Goal: Task Accomplishment & Management: Manage account settings

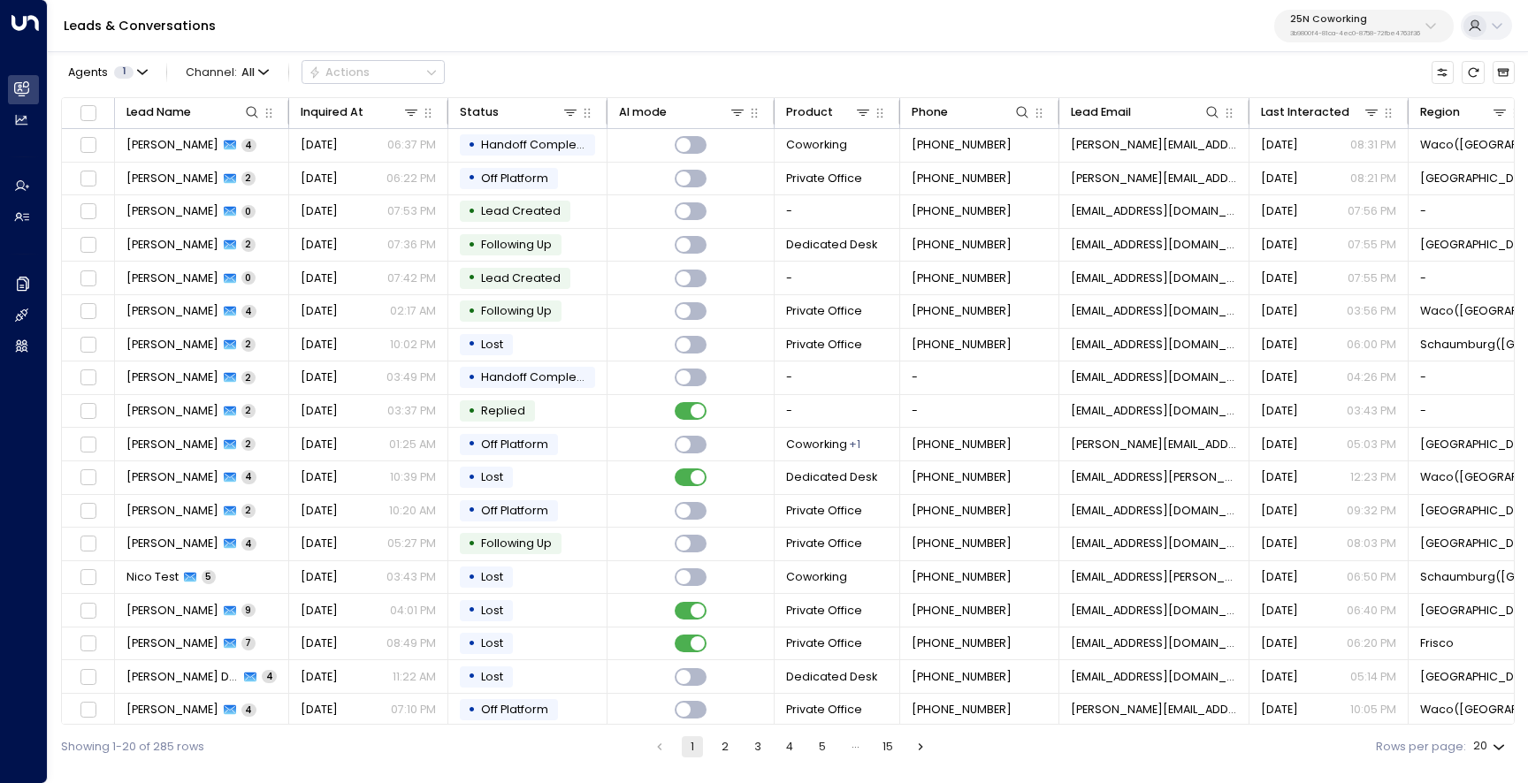
click at [1370, 42] on div "Leads & Conversations 25N Coworking 3b9800f4-81ca-4ec0-8758-72fbe4763f36" at bounding box center [788, 26] width 1480 height 52
click at [1370, 32] on p "3b9800f4-81ca-4ec0-8758-72fbe4763f36" at bounding box center [1355, 33] width 130 height 7
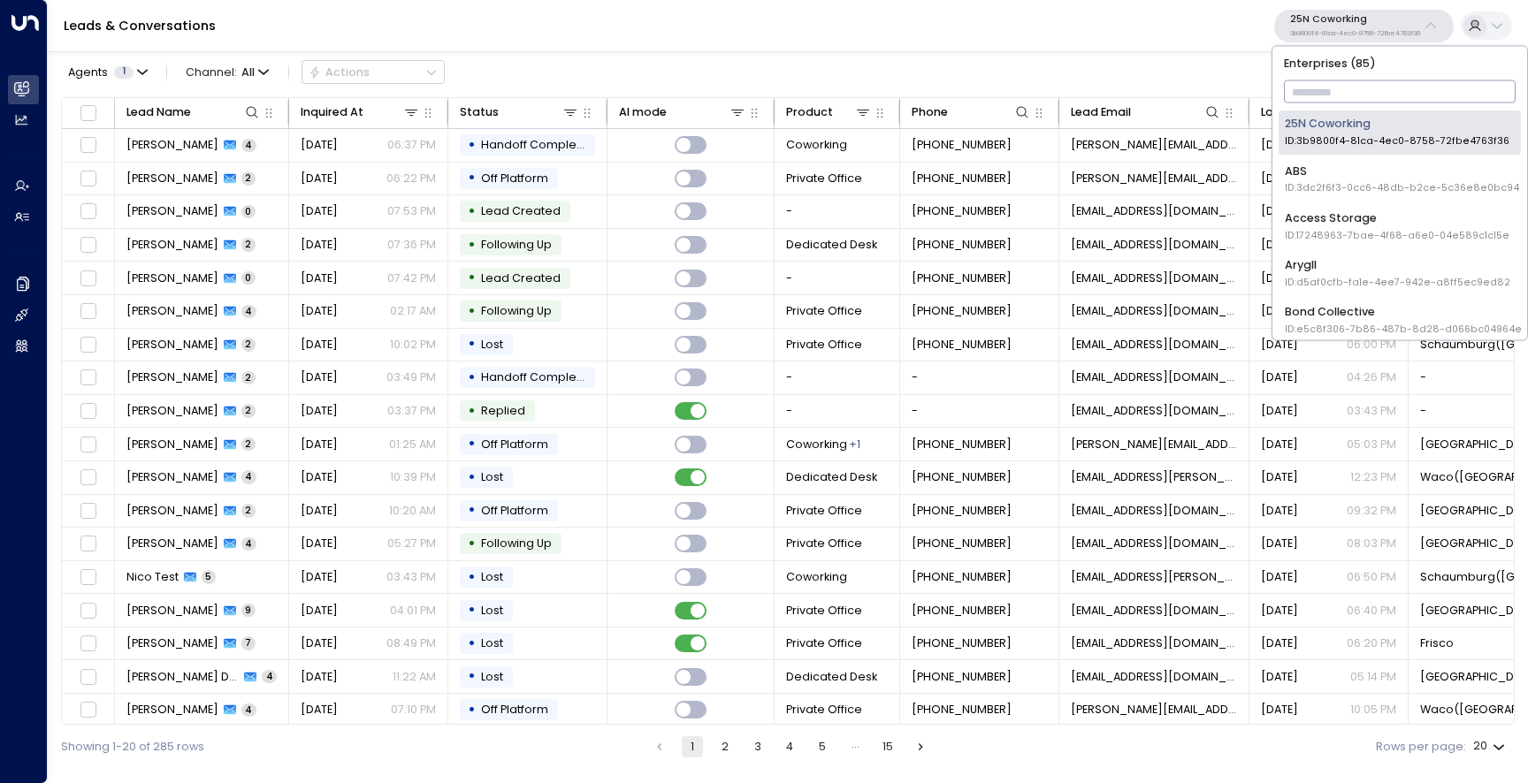
click at [1357, 89] on input "text" at bounding box center [1400, 92] width 233 height 31
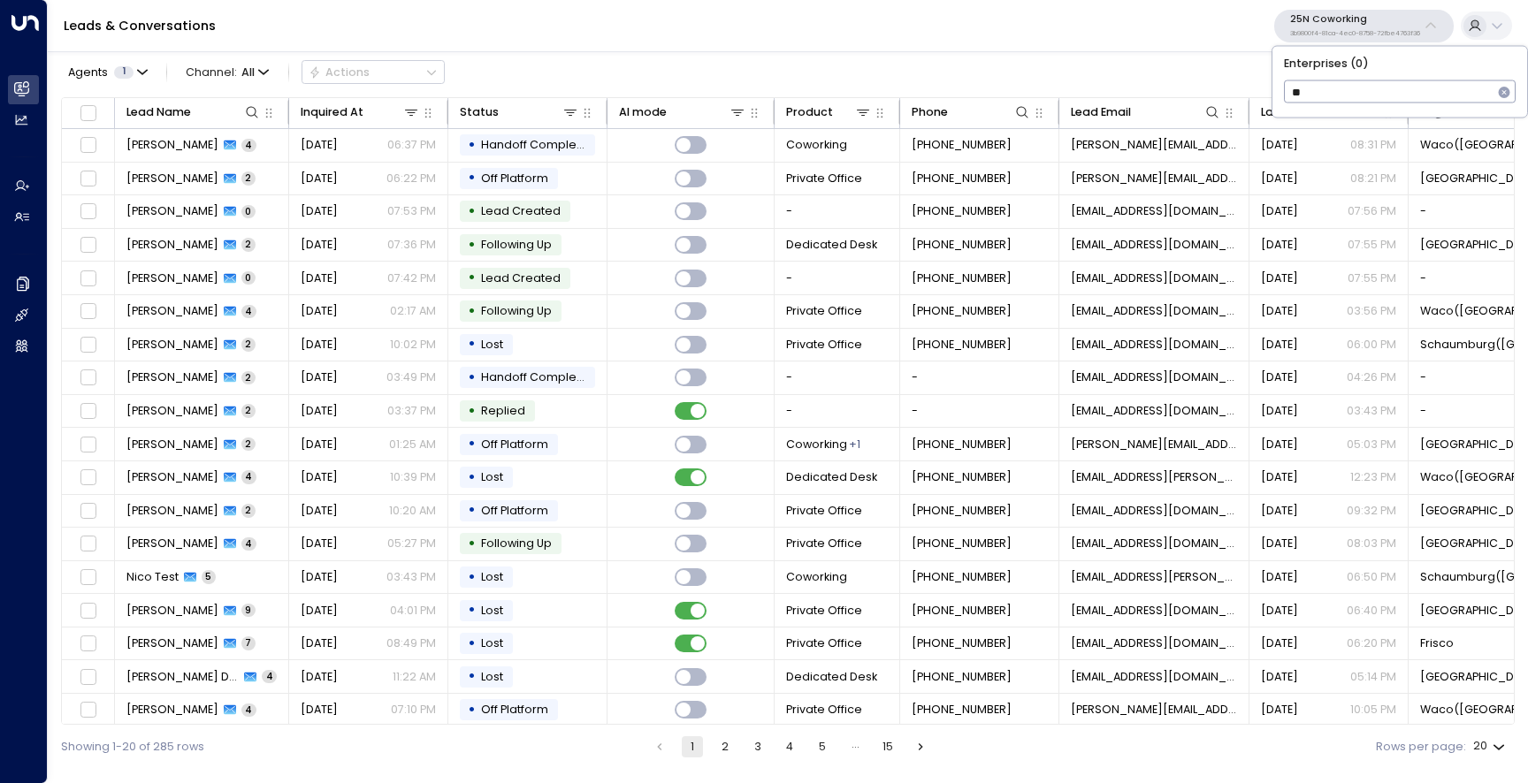
type input "*"
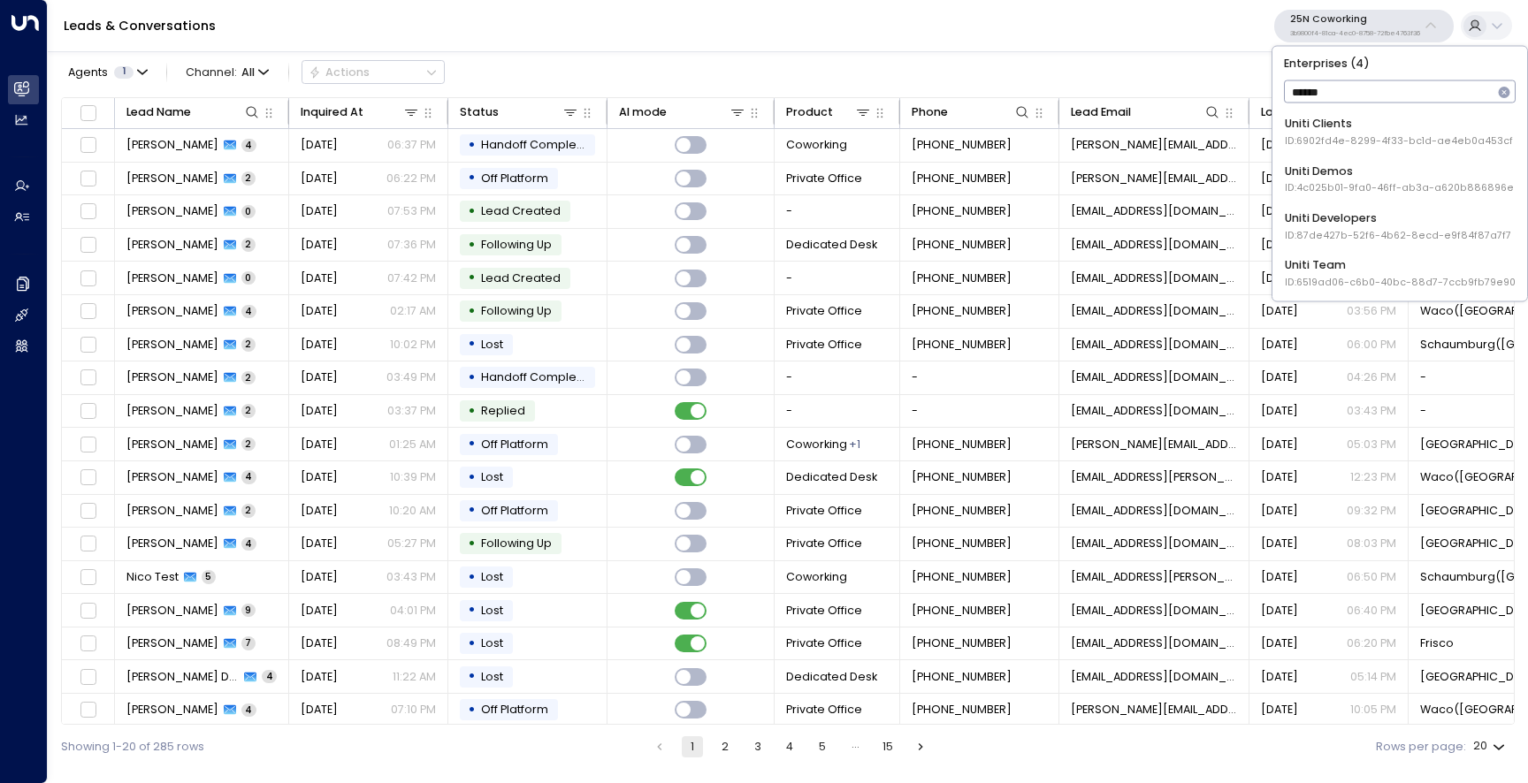
type input "*******"
click at [1377, 132] on div "Uniti Demos ID: 4c025b01-9fa0-46ff-ab3a-a620b886896e" at bounding box center [1399, 132] width 229 height 33
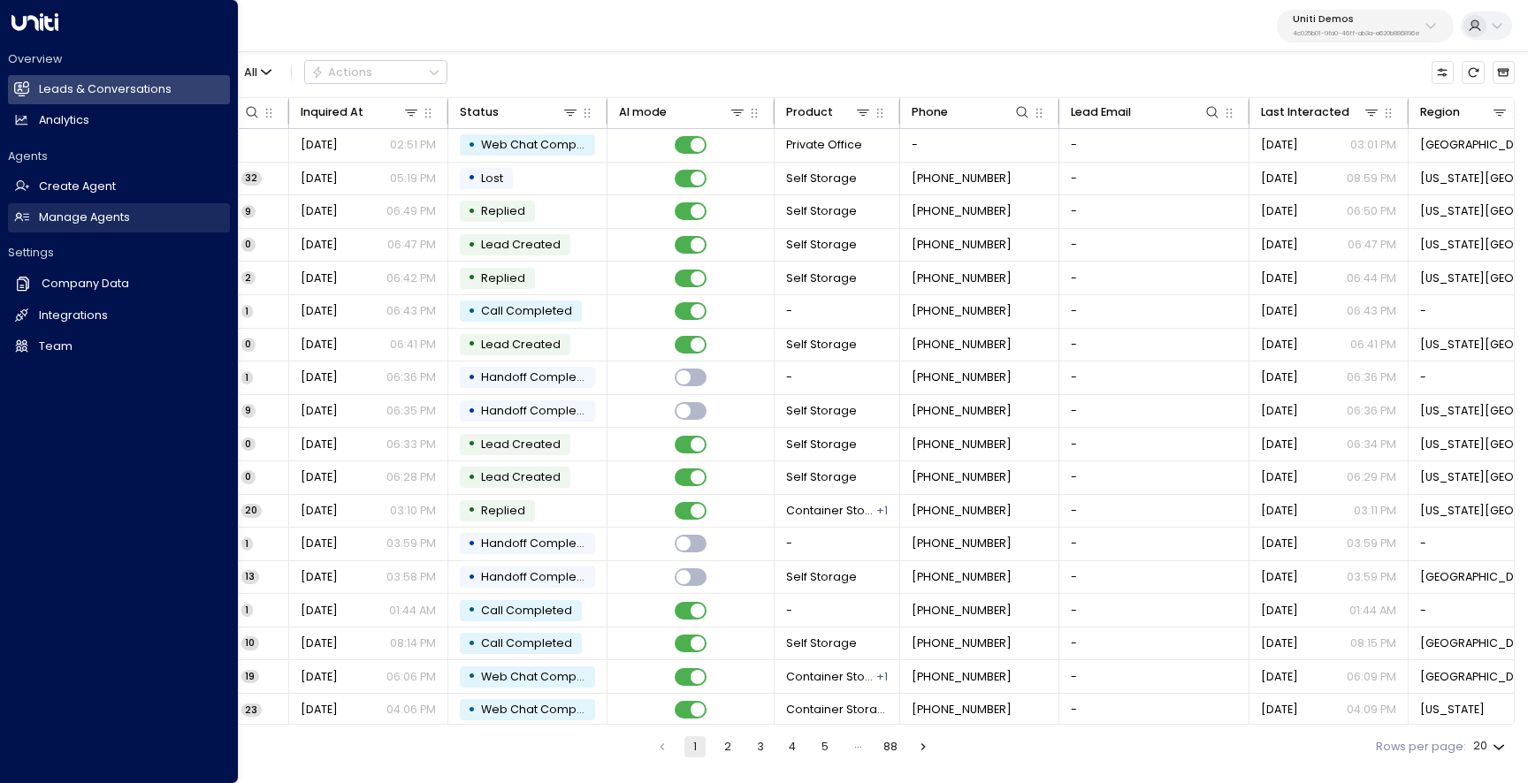
click at [41, 223] on h2 "Manage Agents" at bounding box center [84, 218] width 91 height 17
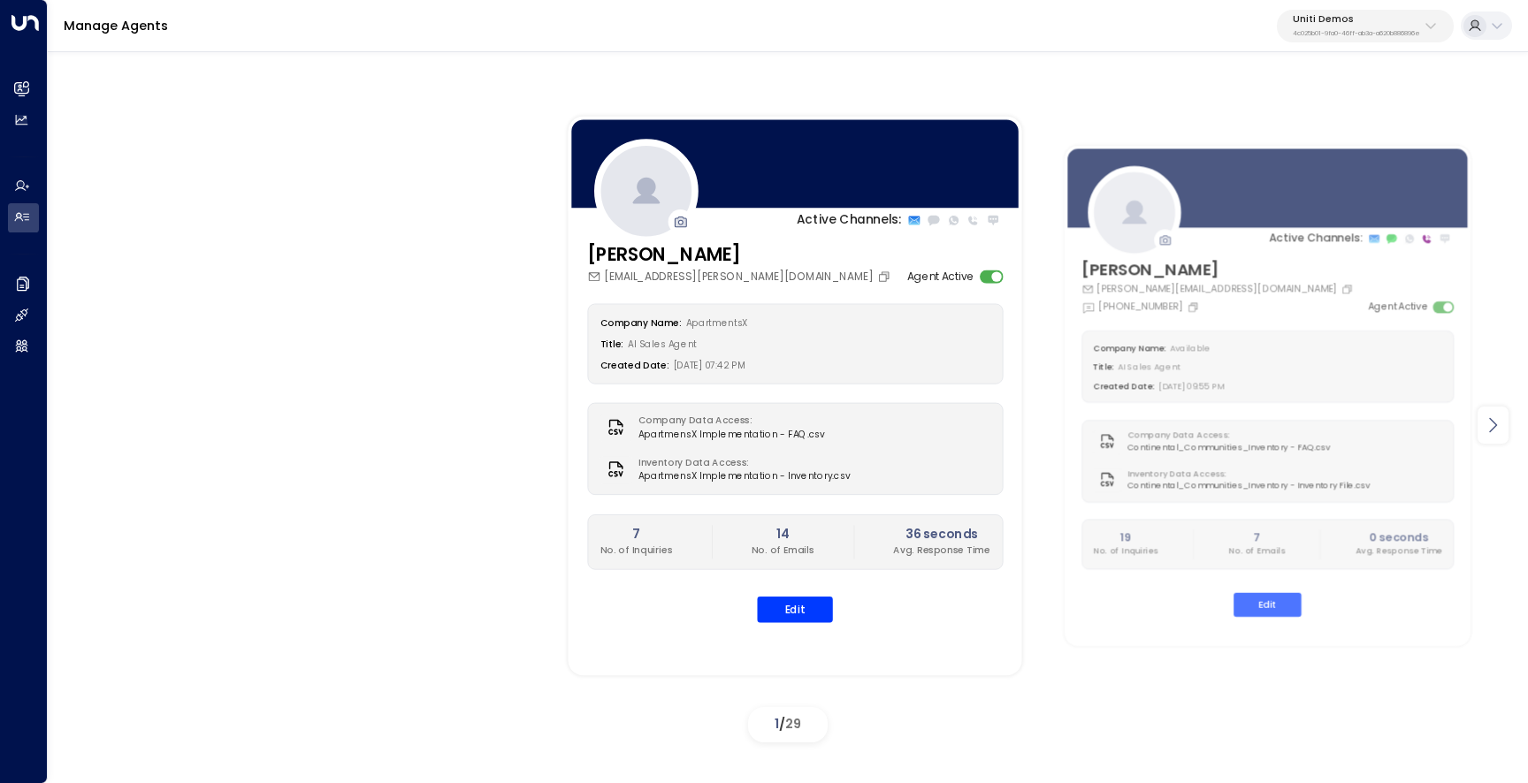
click at [1488, 431] on icon at bounding box center [1492, 425] width 21 height 21
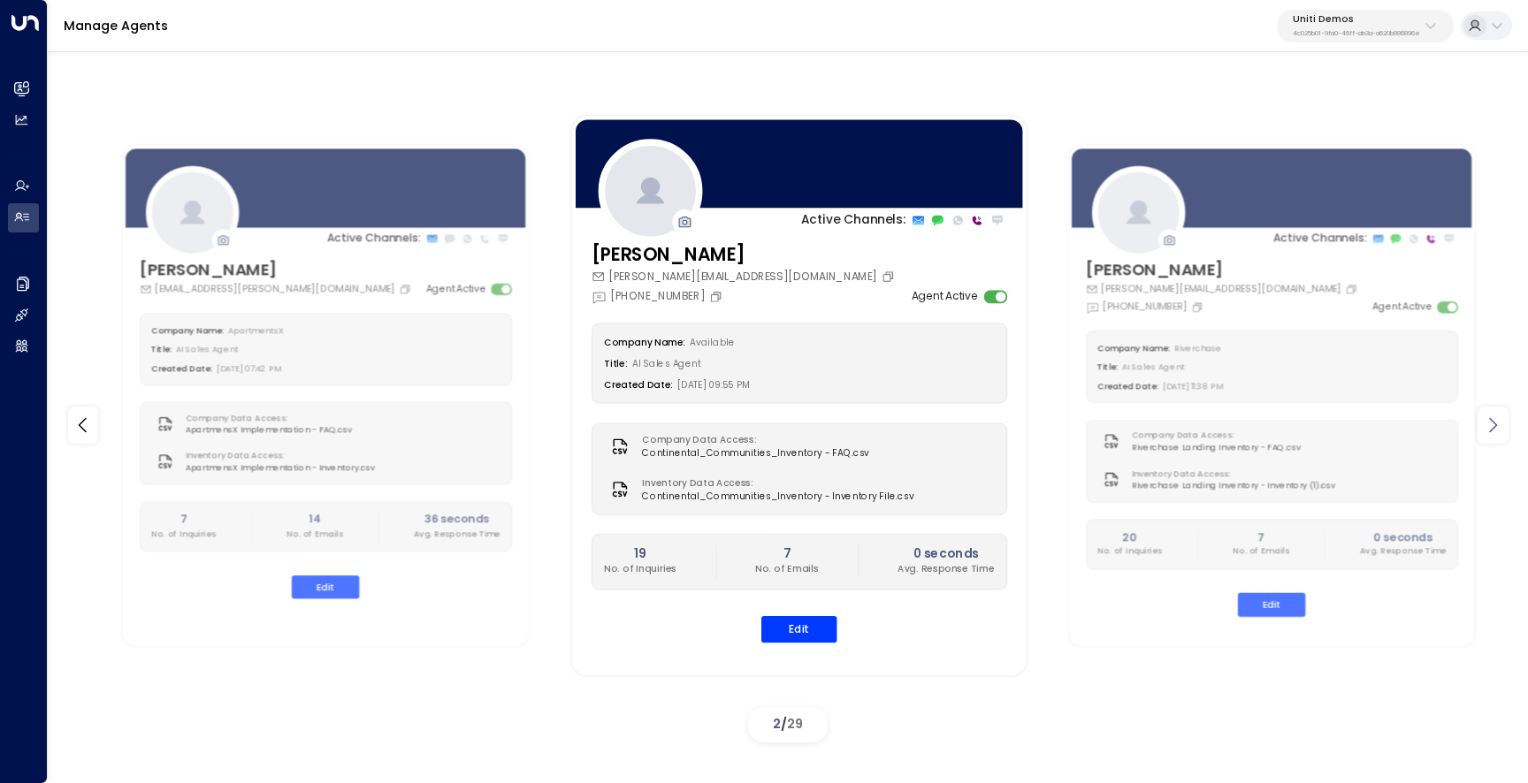
click at [1487, 433] on icon at bounding box center [1492, 425] width 21 height 21
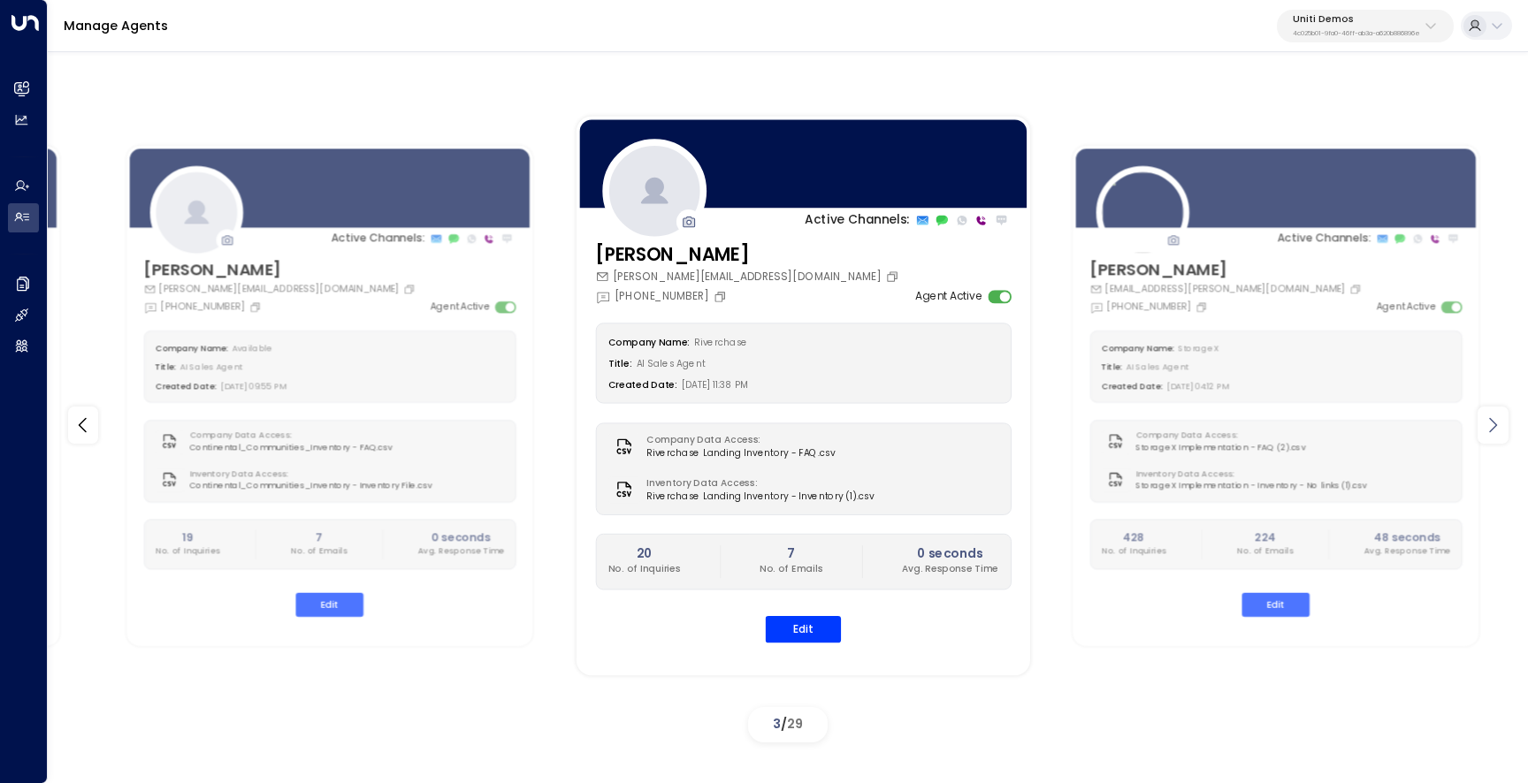
click at [1487, 433] on icon at bounding box center [1492, 425] width 21 height 21
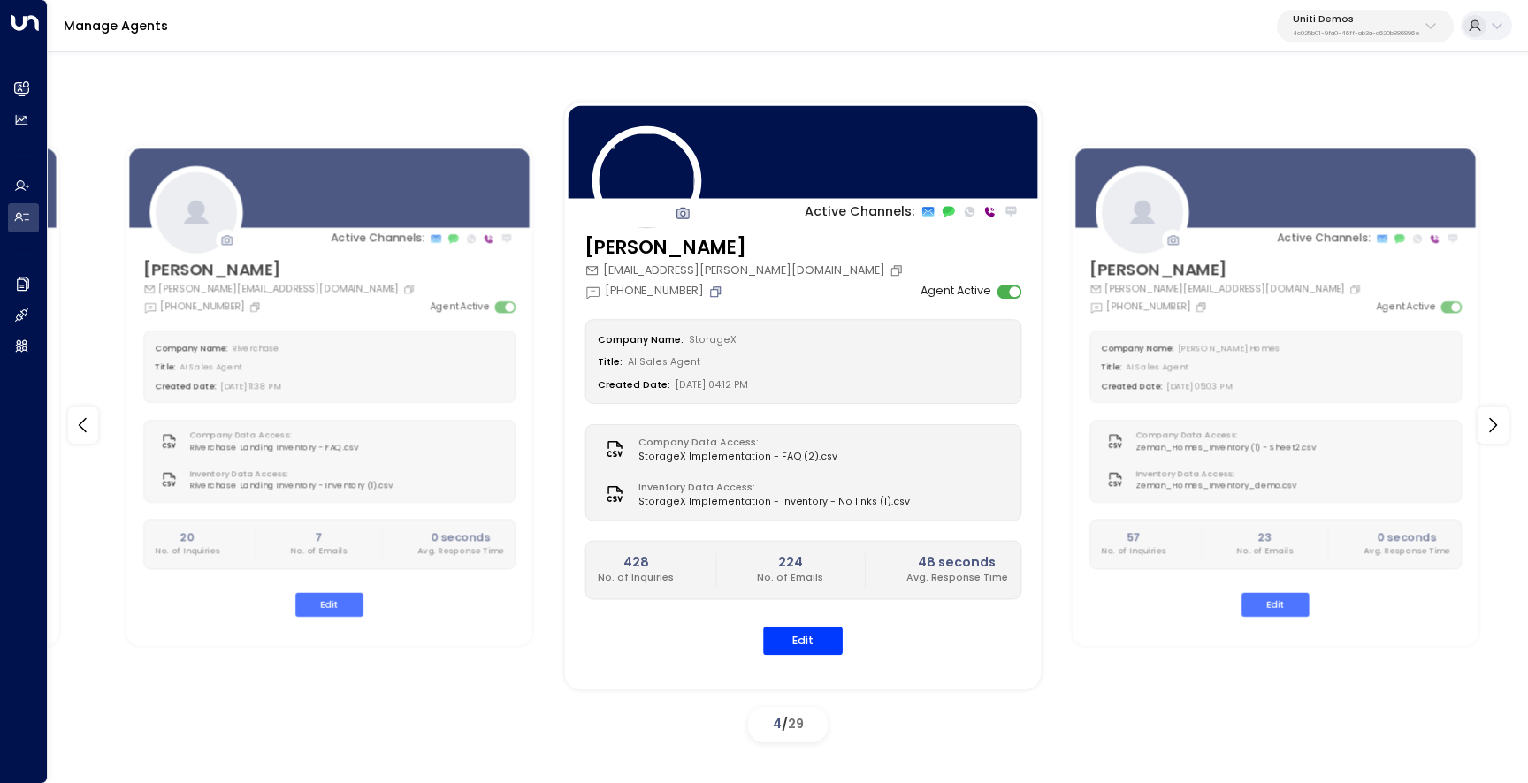
click at [715, 296] on icon "Copy" at bounding box center [715, 291] width 11 height 11
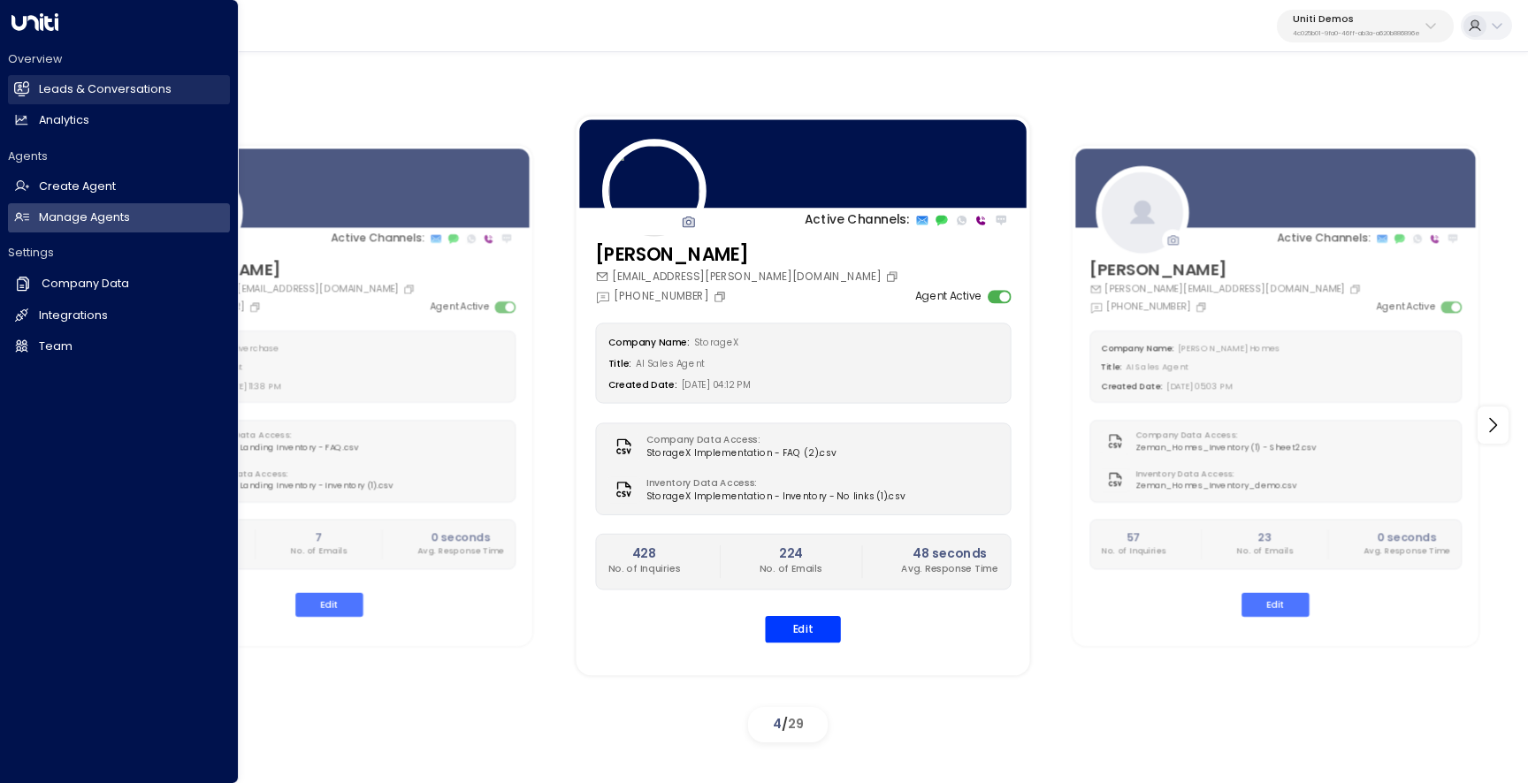
click at [68, 101] on link "Leads & Conversations Leads & Conversations" at bounding box center [119, 89] width 222 height 29
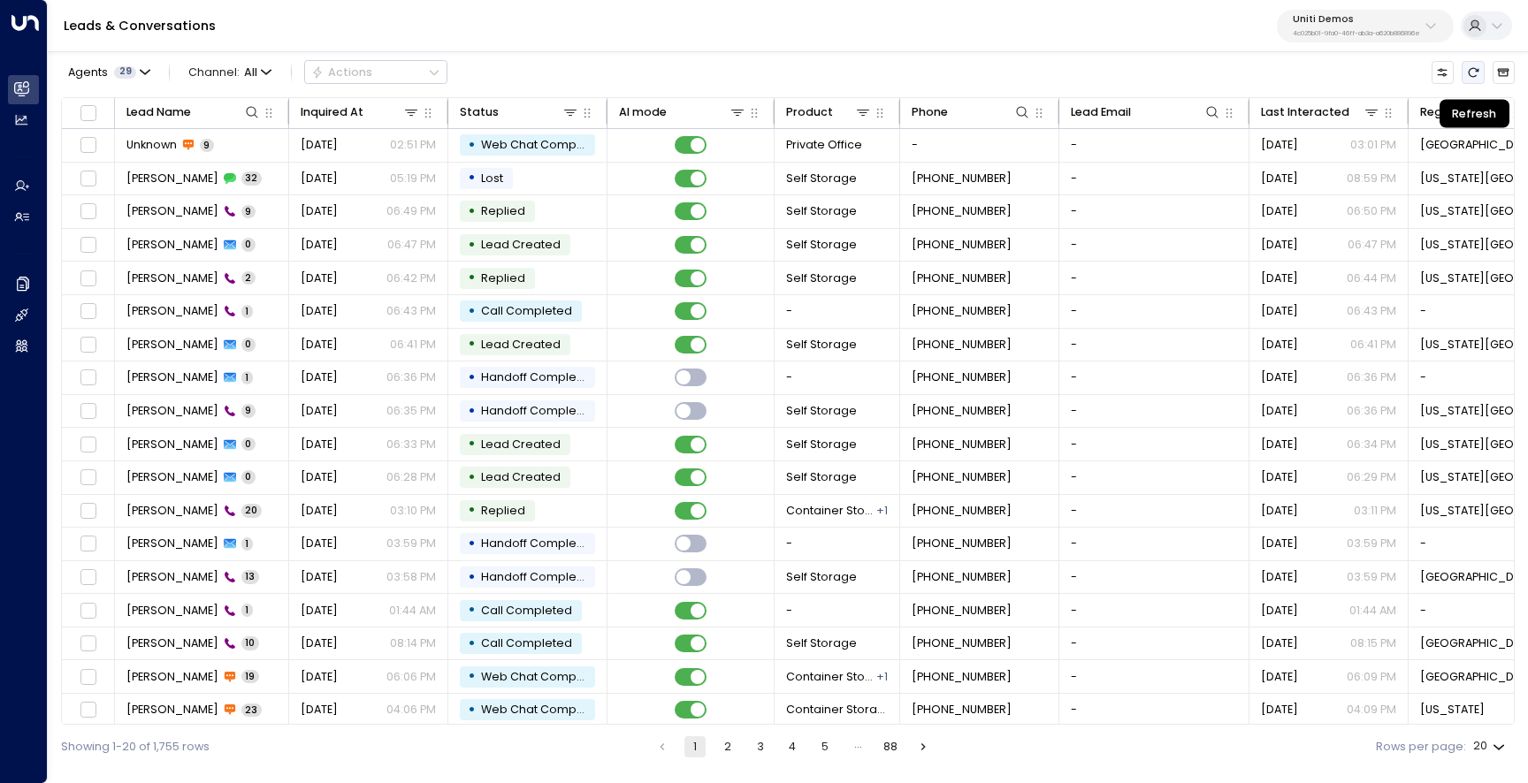
click at [1478, 71] on icon "Refresh" at bounding box center [1473, 72] width 11 height 10
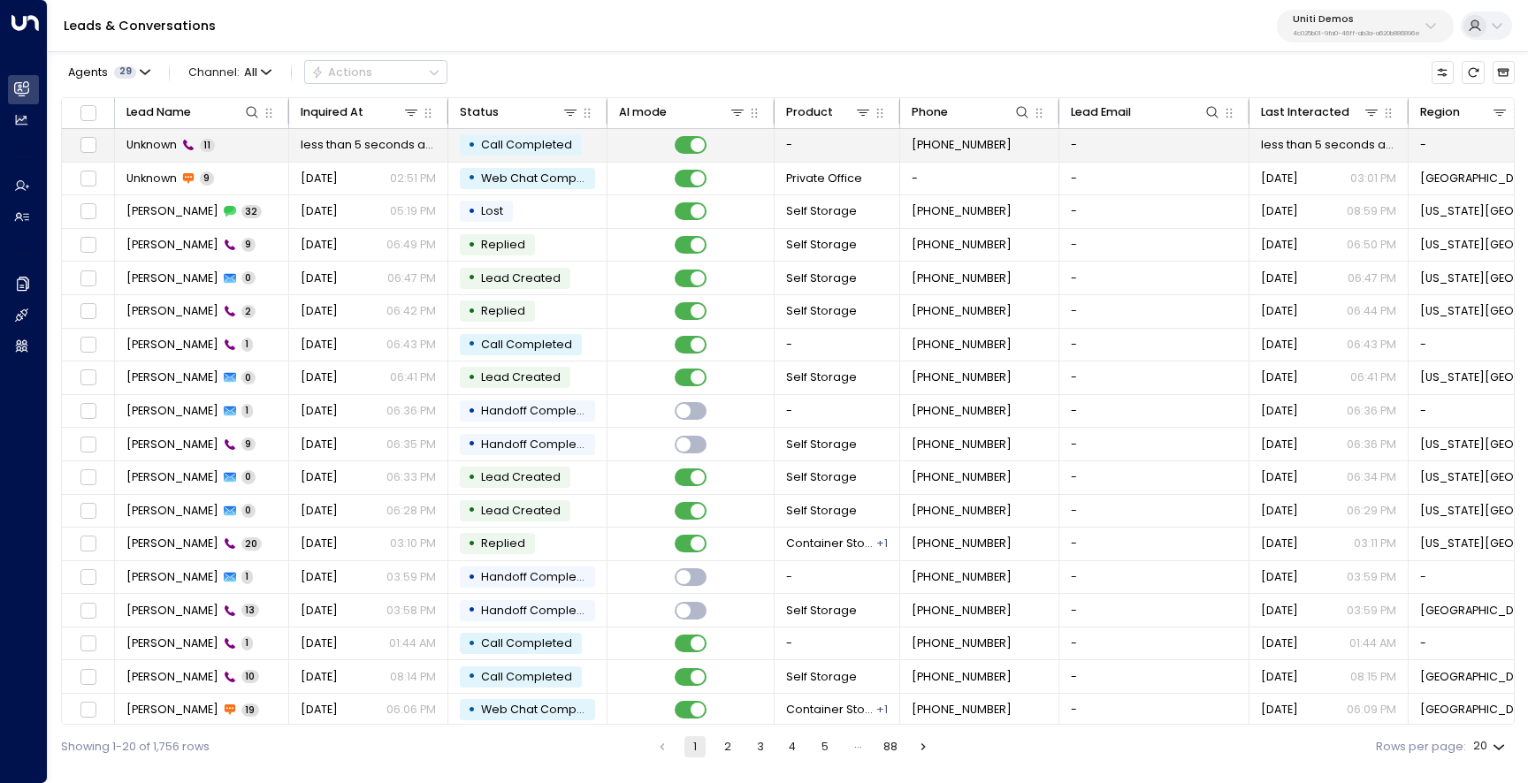
click at [160, 138] on span "Unknown" at bounding box center [151, 145] width 50 height 16
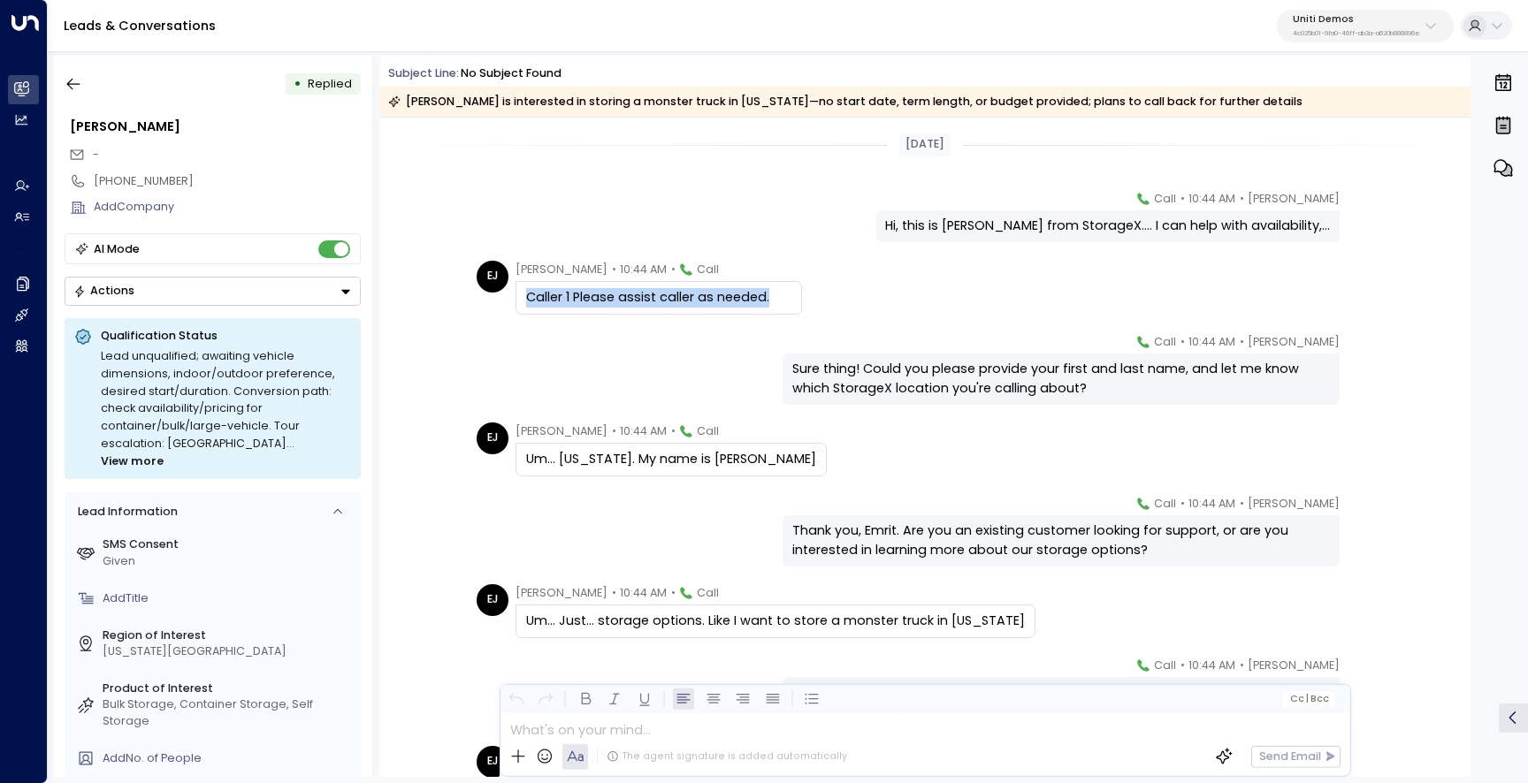
drag, startPoint x: 767, startPoint y: 292, endPoint x: 554, endPoint y: 288, distance: 213.1
click at [554, 288] on div "Caller 1 Please assist caller as needed." at bounding box center [658, 297] width 265 height 19
click at [576, 307] on div "Caller 1 Please assist caller as needed." at bounding box center [658, 297] width 265 height 19
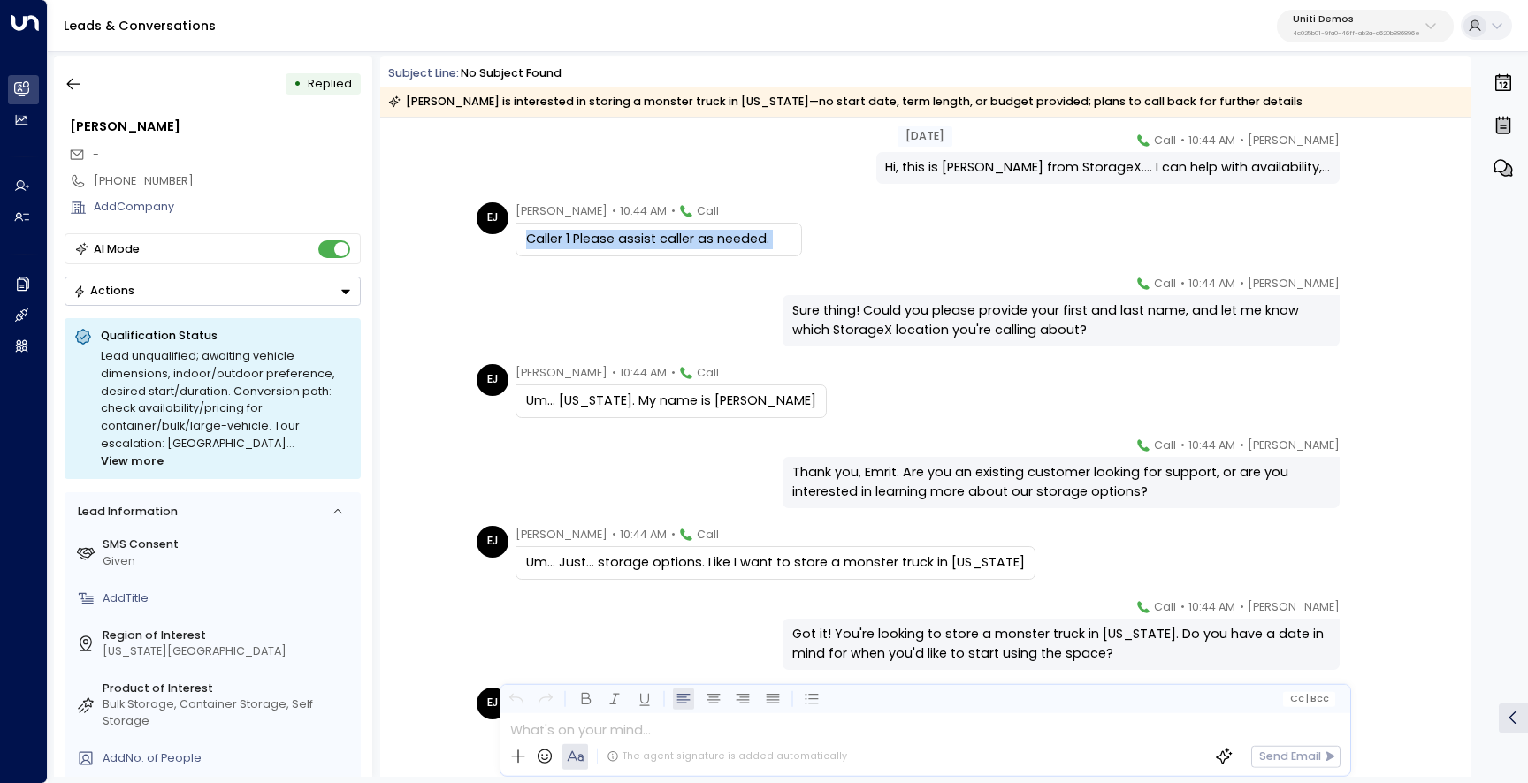
scroll to position [72, 0]
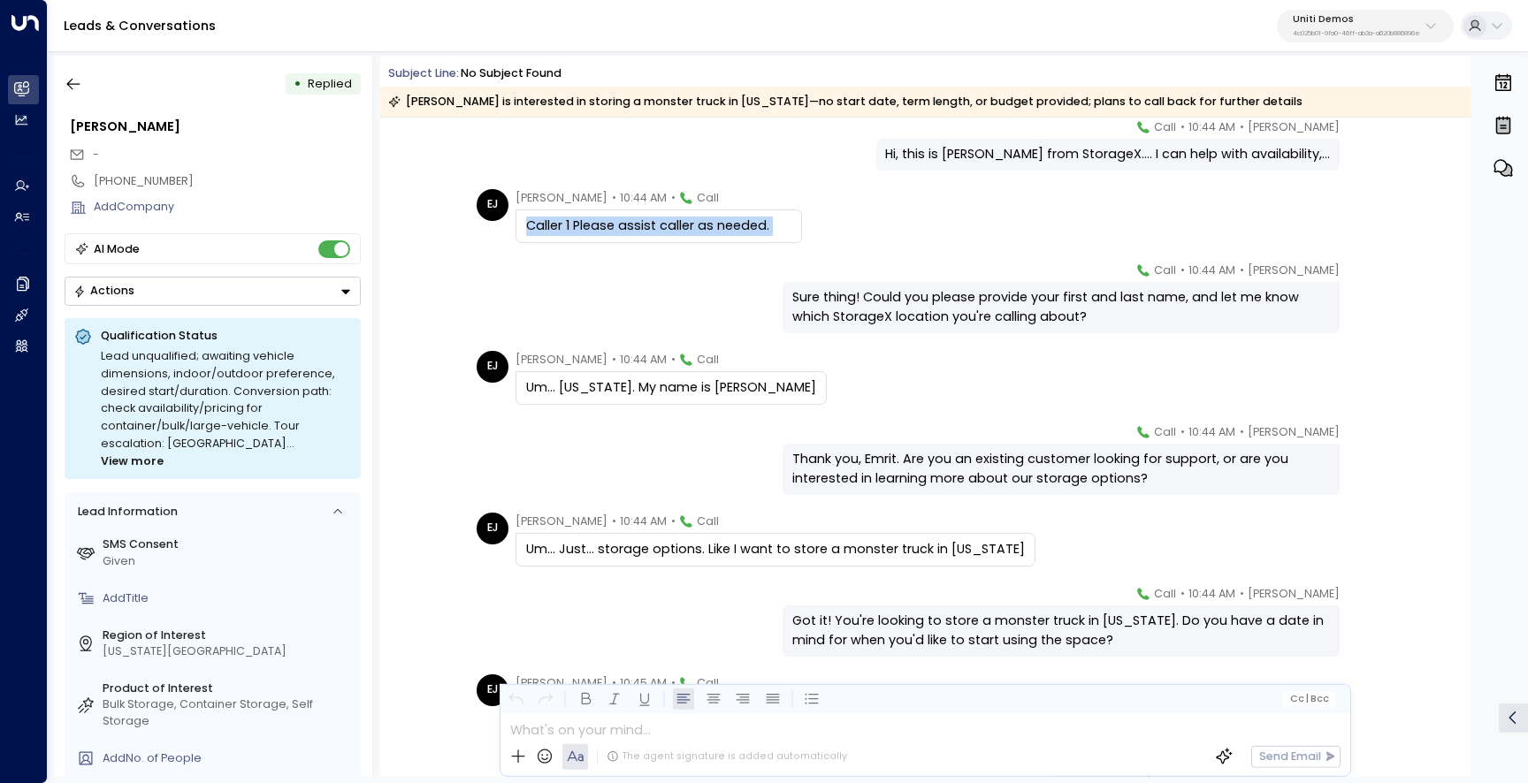
click at [1139, 158] on div "Hi, this is [PERSON_NAME] from StorageX.... I can help with availability,..." at bounding box center [1107, 154] width 445 height 19
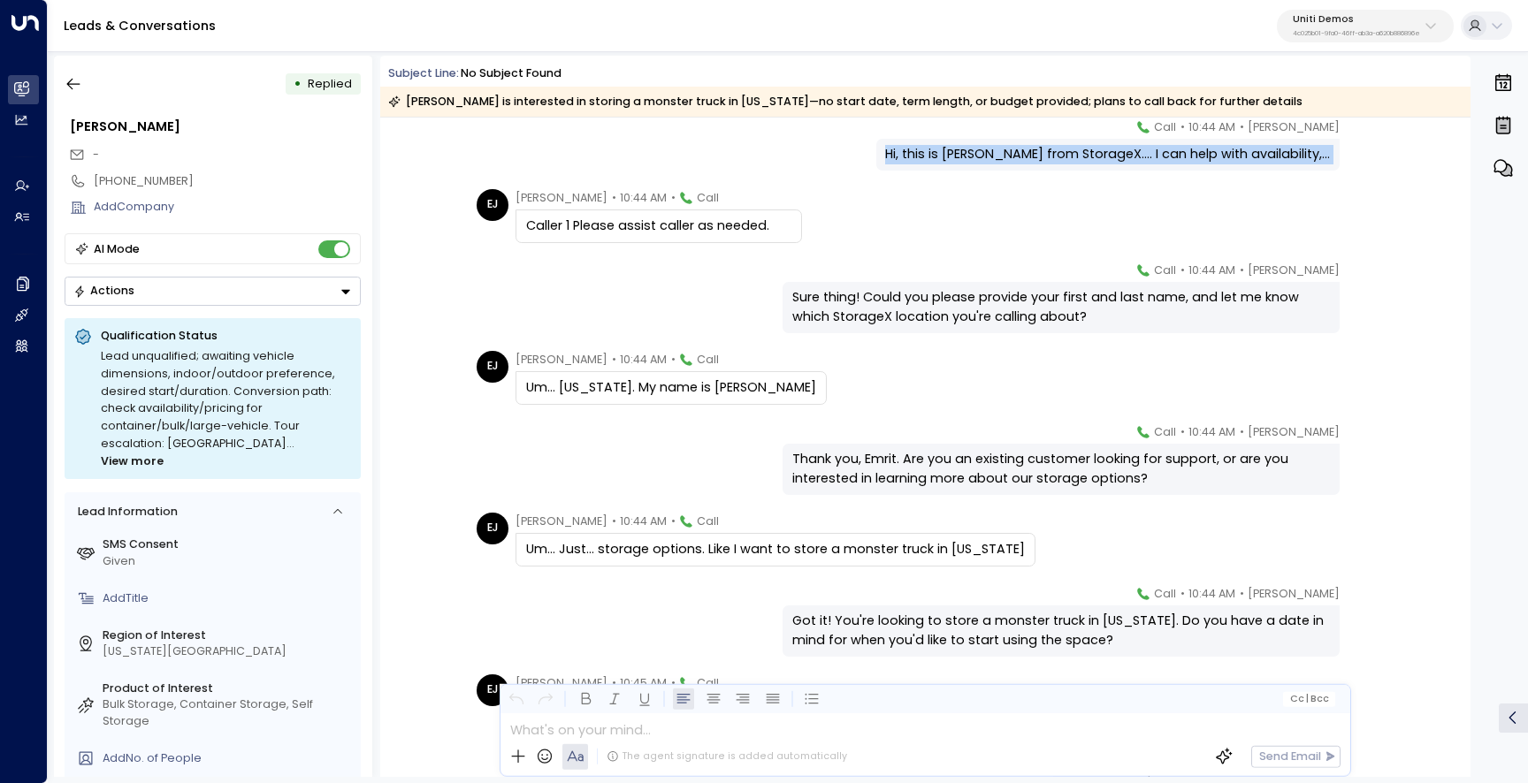
click at [1139, 158] on div "Hi, this is [PERSON_NAME] from StorageX.... I can help with availability,..." at bounding box center [1107, 154] width 445 height 19
click at [629, 223] on div "Caller 1 Please assist caller as needed." at bounding box center [658, 226] width 265 height 19
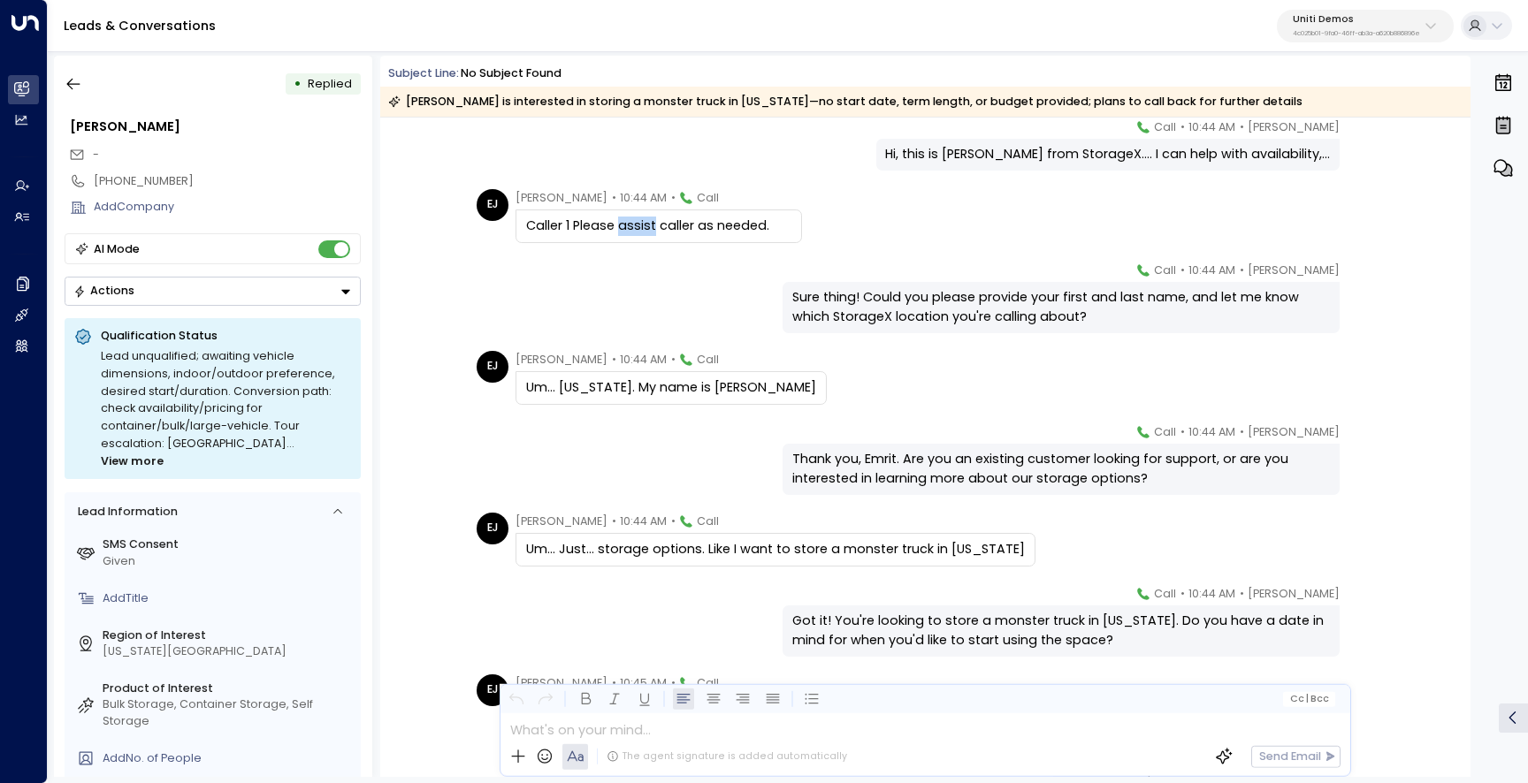
click at [629, 223] on div "Caller 1 Please assist caller as needed." at bounding box center [658, 226] width 265 height 19
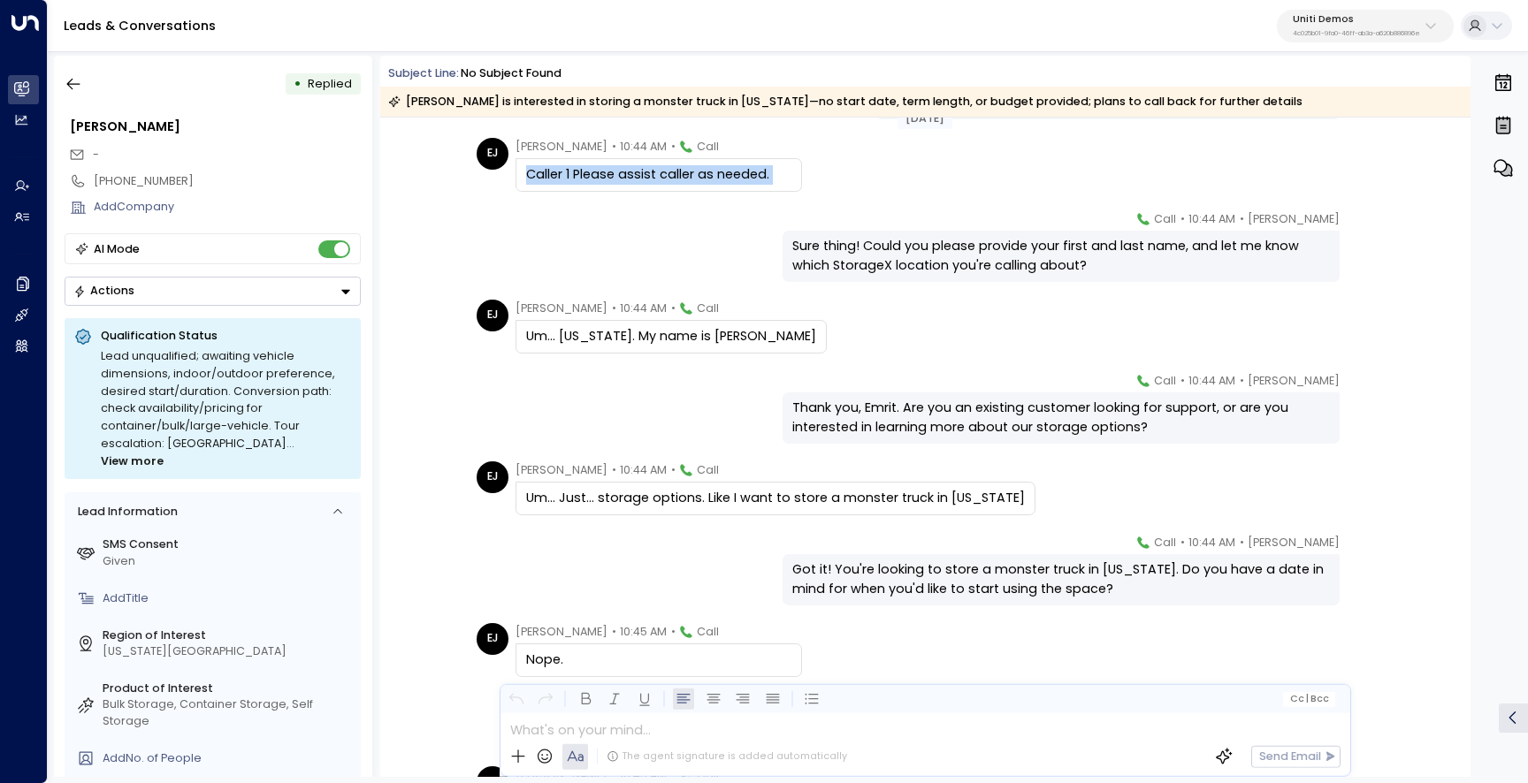
scroll to position [126, 0]
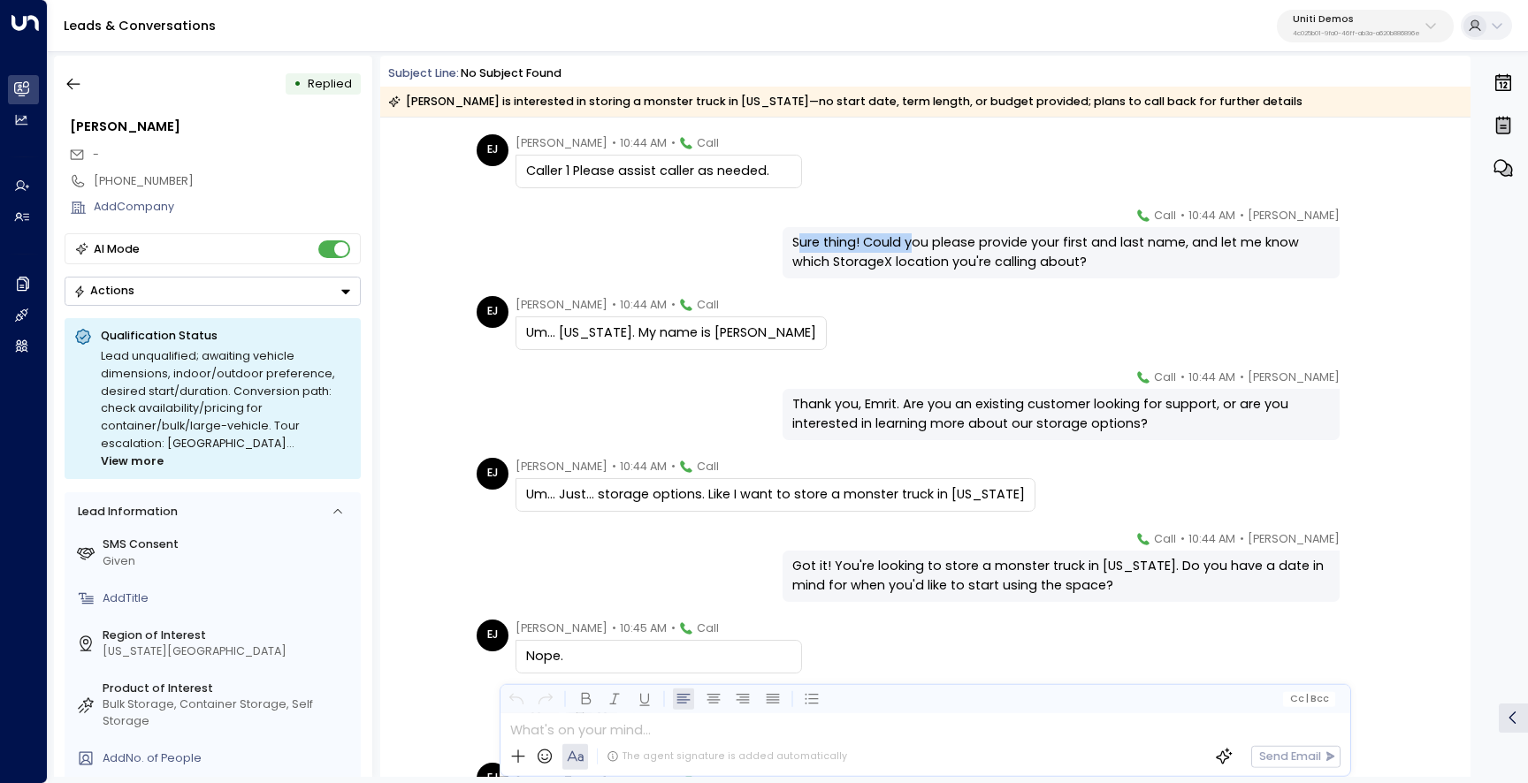
drag, startPoint x: 794, startPoint y: 243, endPoint x: 951, endPoint y: 243, distance: 157.4
click at [951, 243] on div "Sure thing! Could you please provide your first and last name, and let me know …" at bounding box center [1061, 252] width 538 height 38
drag, startPoint x: 772, startPoint y: 169, endPoint x: 527, endPoint y: 165, distance: 244.9
click at [527, 165] on div "Caller 1 Please assist caller as needed." at bounding box center [658, 171] width 265 height 19
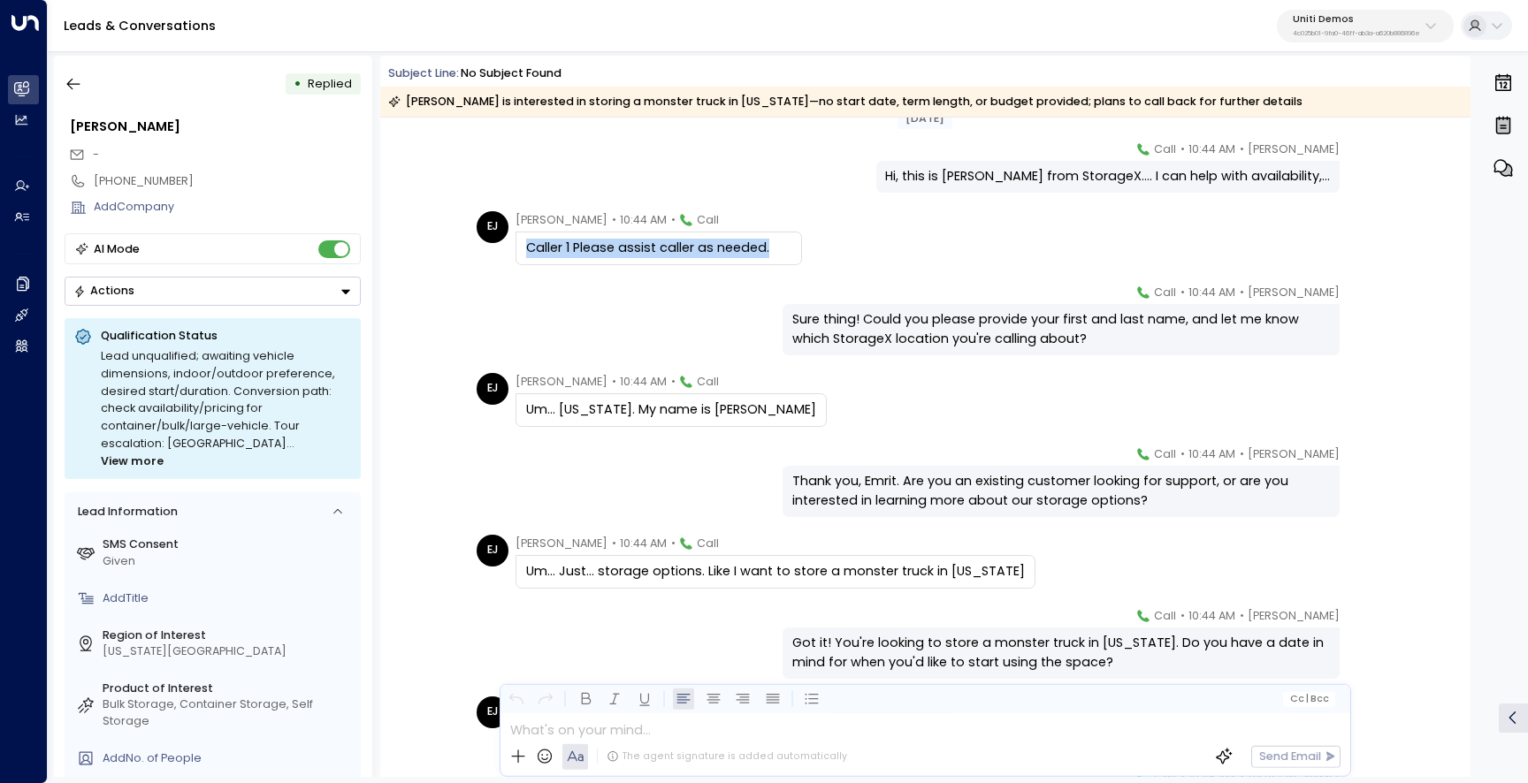
scroll to position [74, 0]
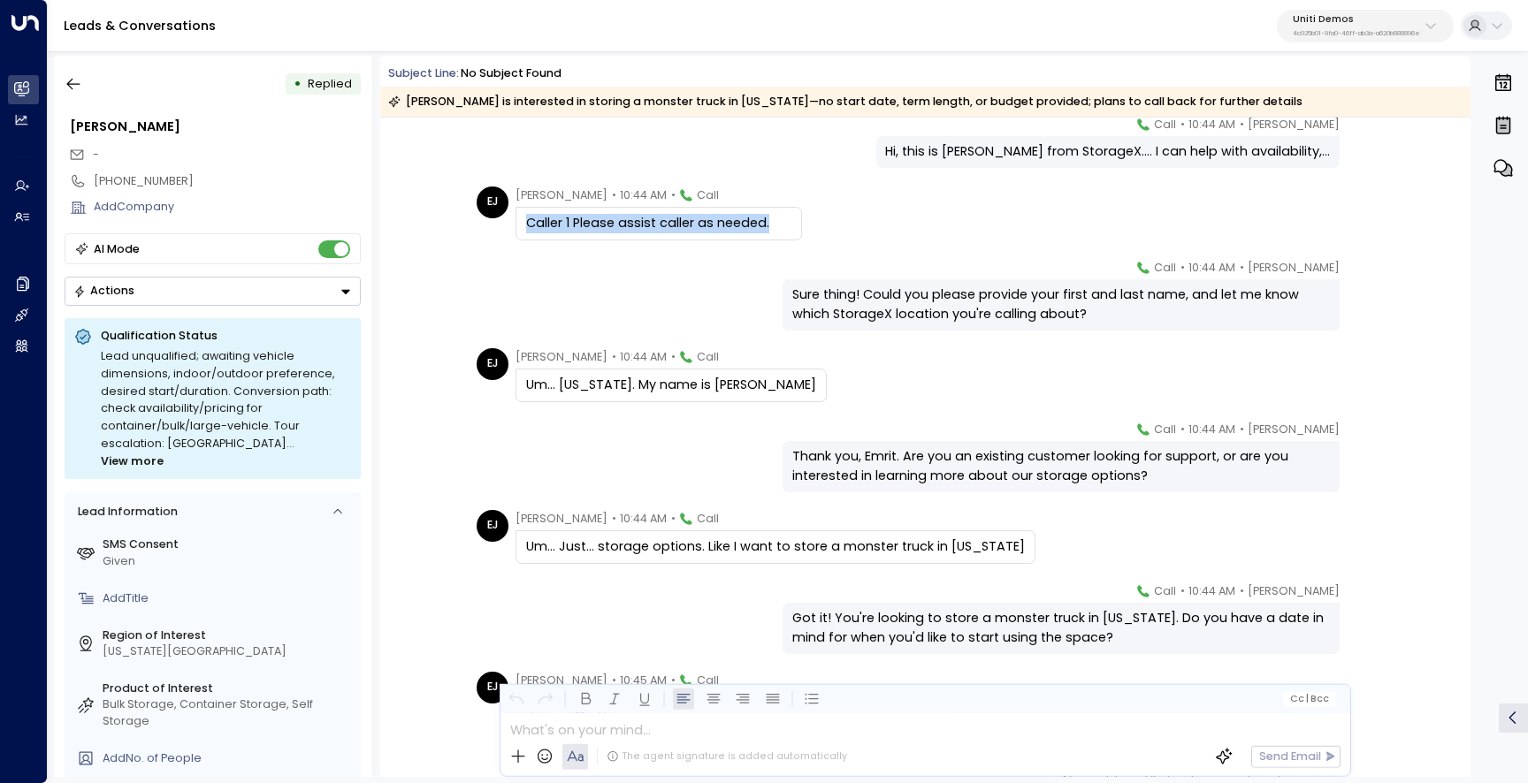
click at [596, 249] on div "[DATE] [PERSON_NAME] • 10:44 AM • Call Hi, this is [PERSON_NAME] from StorageX.…" at bounding box center [925, 571] width 1090 height 1057
click at [623, 222] on div "Caller 1 Please assist caller as needed." at bounding box center [658, 223] width 265 height 19
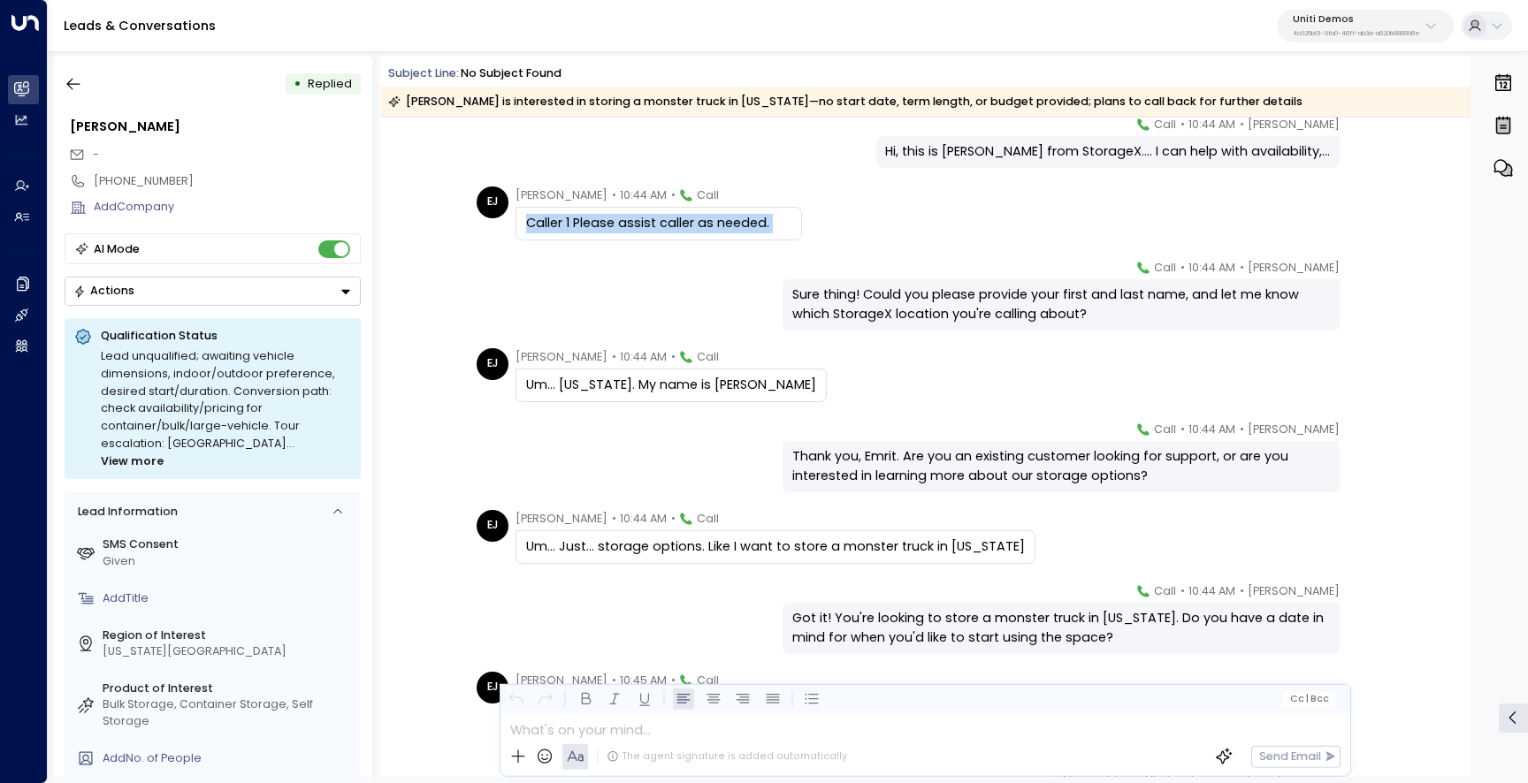
click at [623, 222] on div "Caller 1 Please assist caller as needed." at bounding box center [658, 223] width 265 height 19
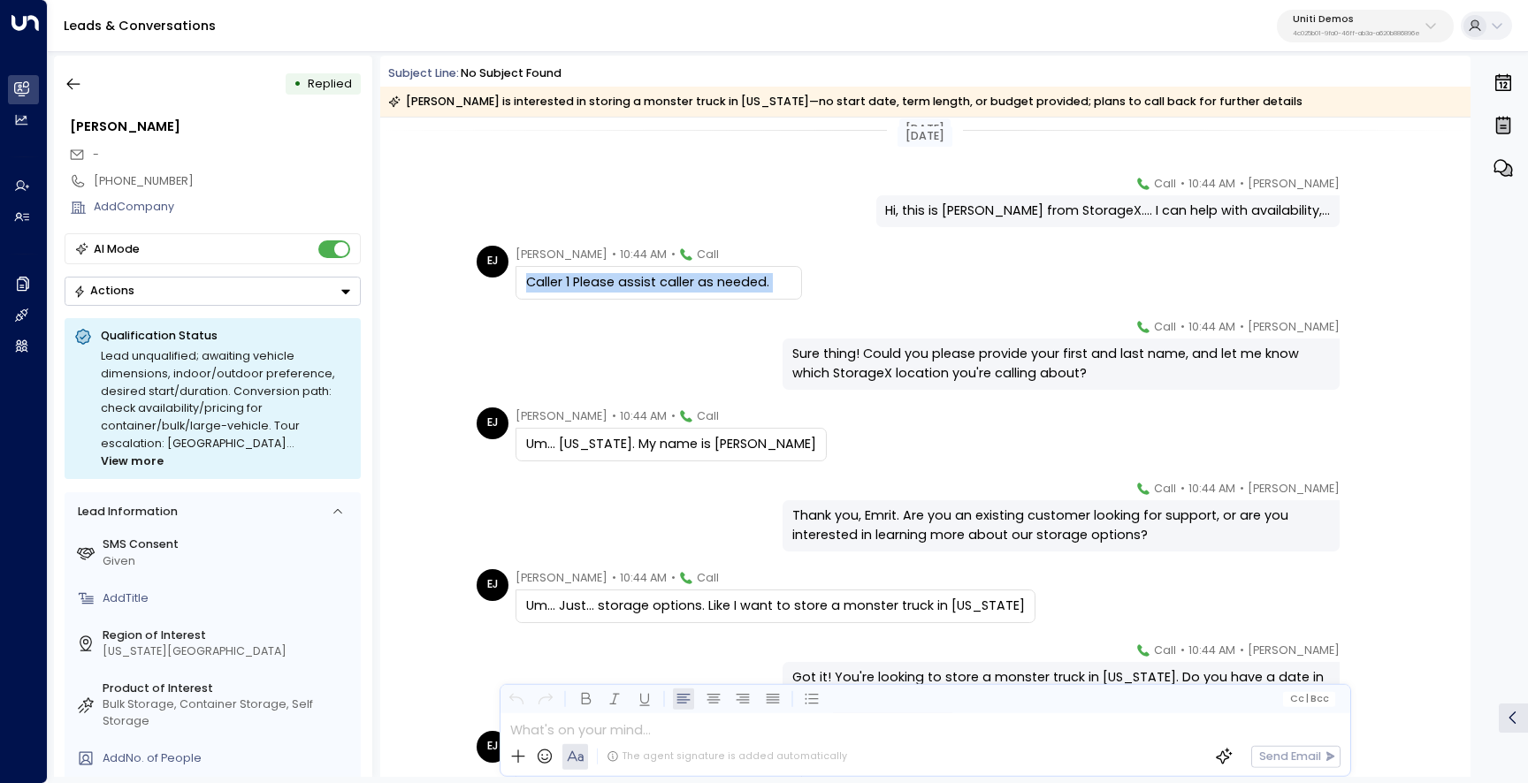
scroll to position [0, 0]
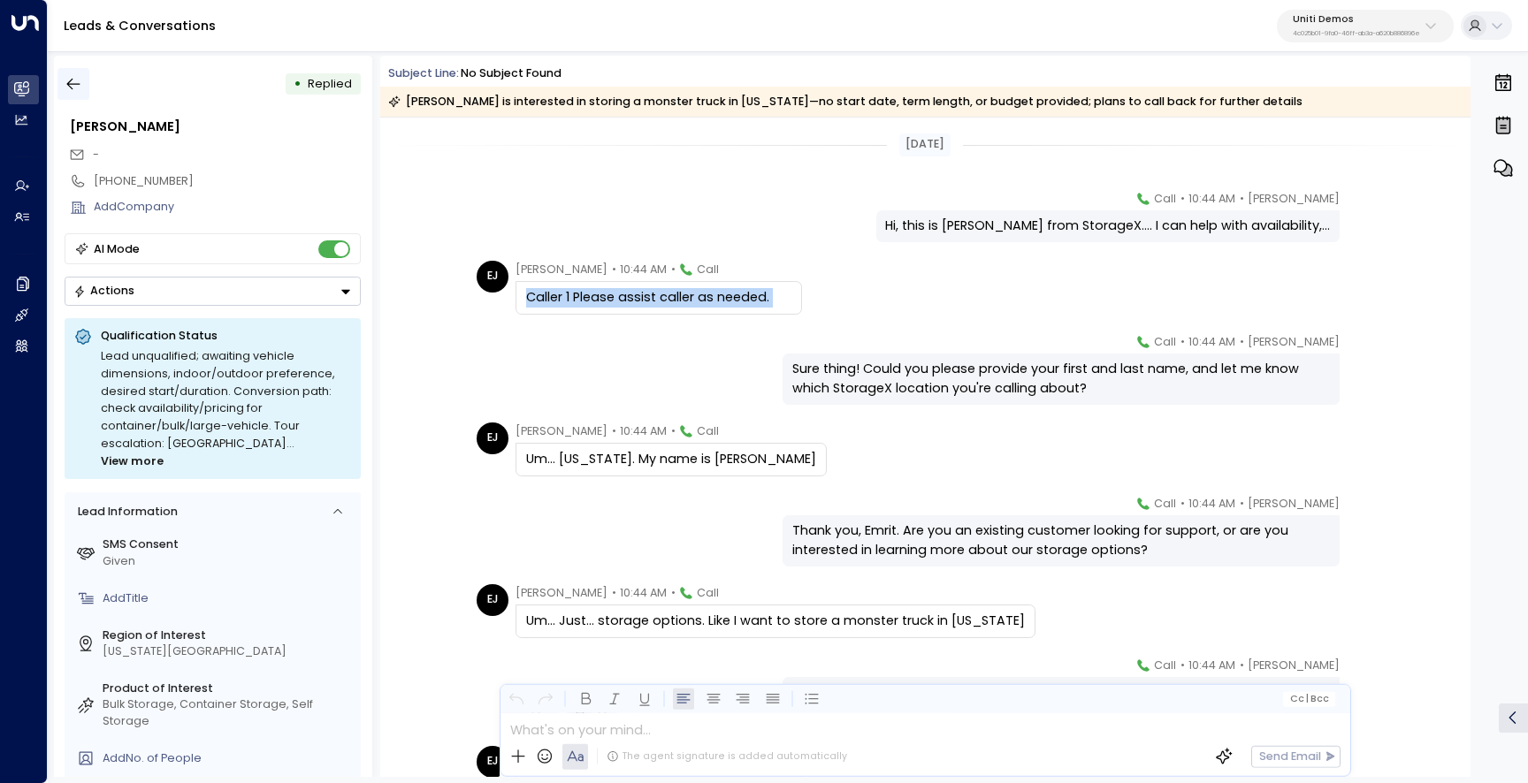
click at [77, 85] on icon "button" at bounding box center [74, 84] width 18 height 18
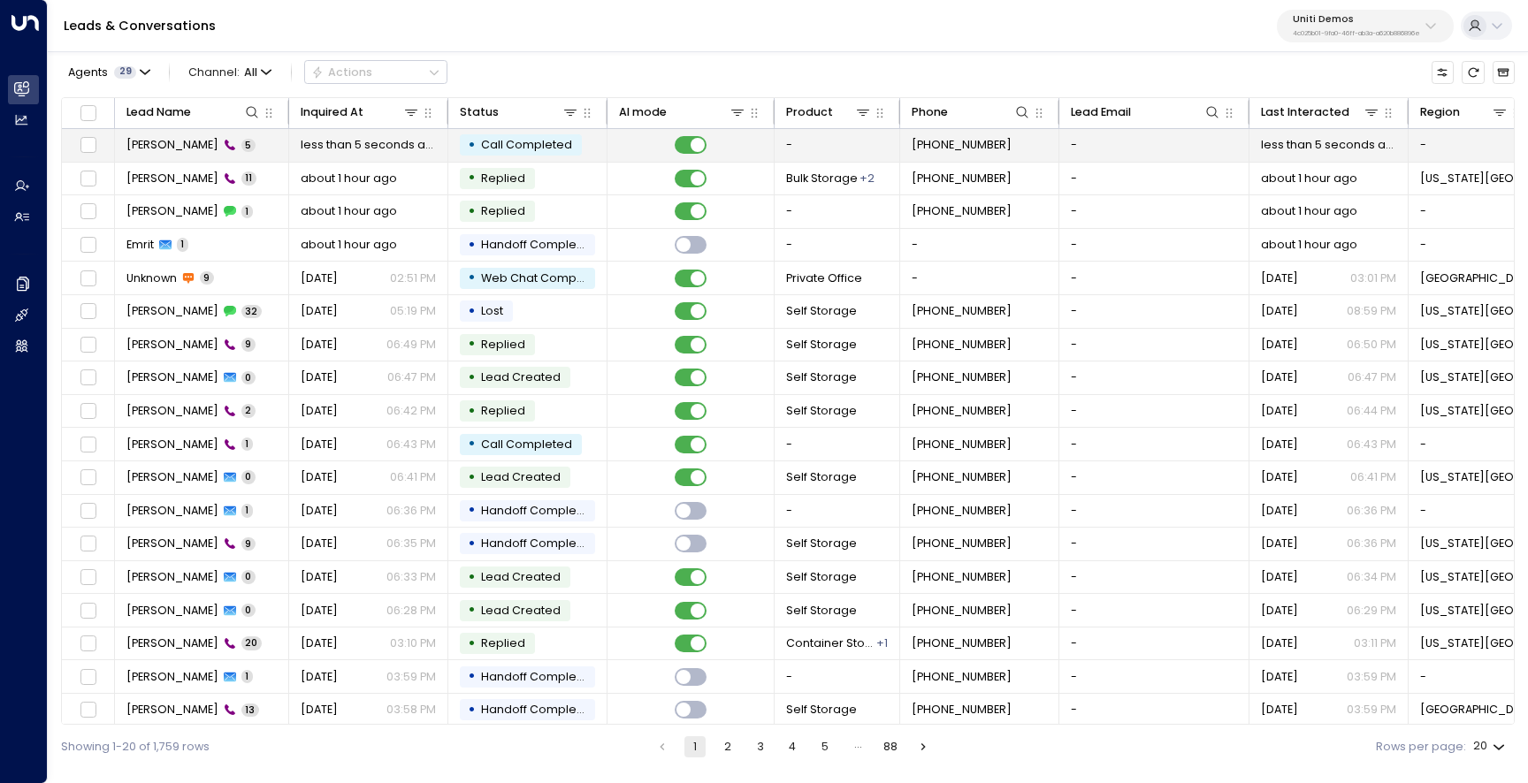
click at [154, 149] on span "[PERSON_NAME]" at bounding box center [172, 145] width 92 height 16
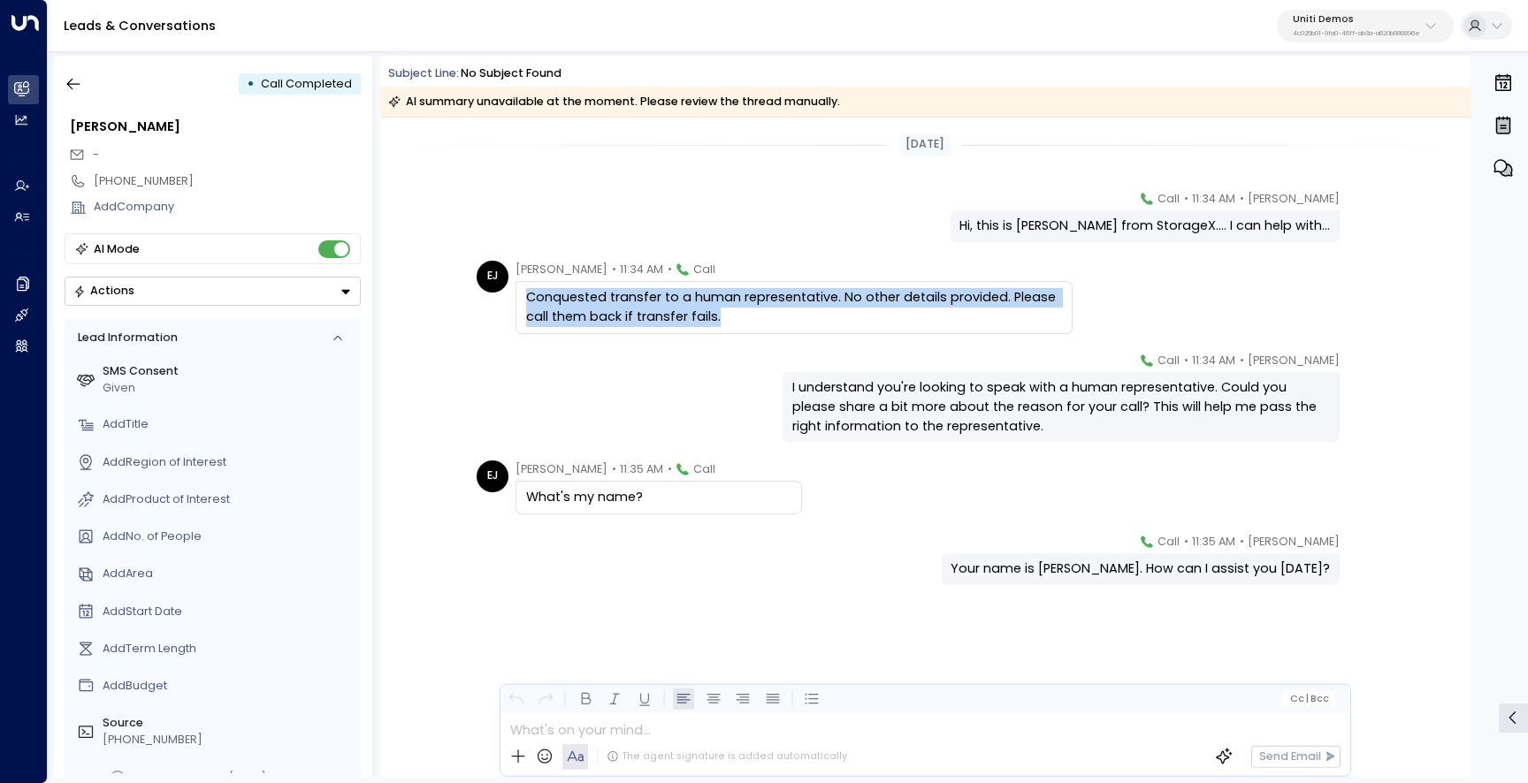
drag, startPoint x: 728, startPoint y: 317, endPoint x: 528, endPoint y: 300, distance: 200.5
click at [528, 300] on div "Conquested transfer to a human representative. No other details provided. Pleas…" at bounding box center [794, 307] width 536 height 38
click at [636, 412] on div "[PERSON_NAME] • 11:34 AM • Call I understand you're looking to speak with a hum…" at bounding box center [924, 397] width 907 height 91
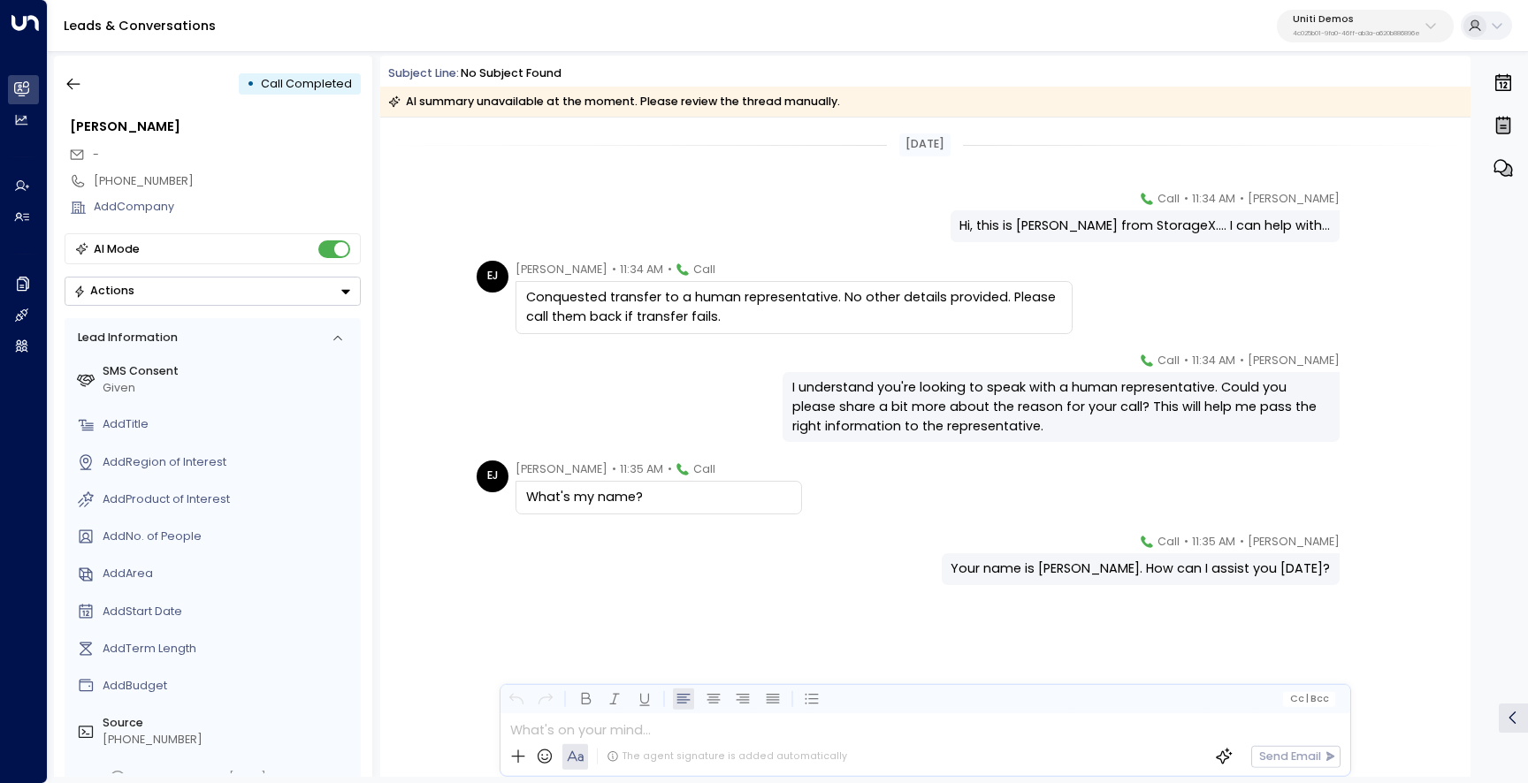
click at [708, 322] on div "Conquested transfer to a human representative. No other details provided. Pleas…" at bounding box center [794, 307] width 536 height 38
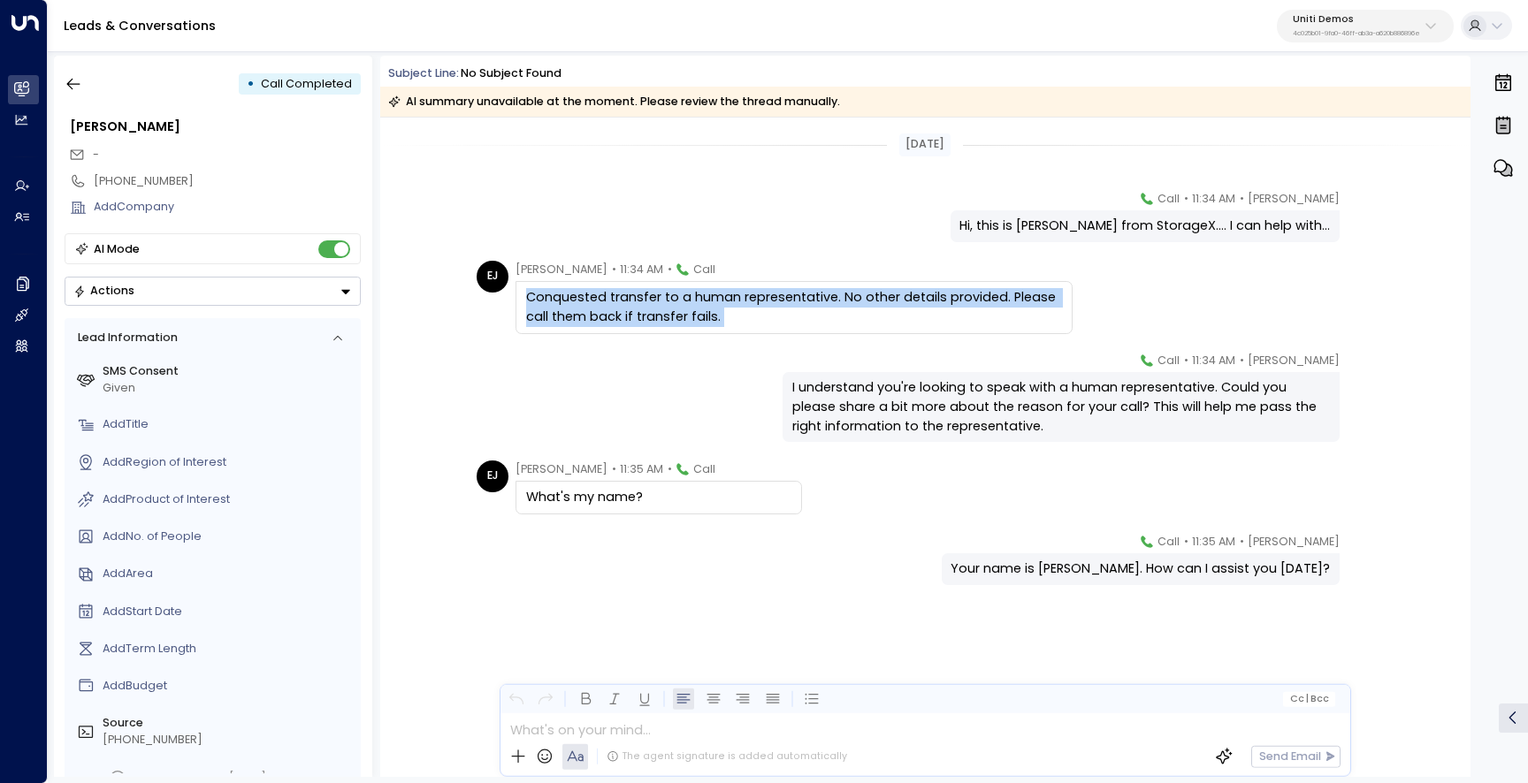
click at [856, 321] on div "Conquested transfer to a human representative. No other details provided. Pleas…" at bounding box center [794, 307] width 536 height 38
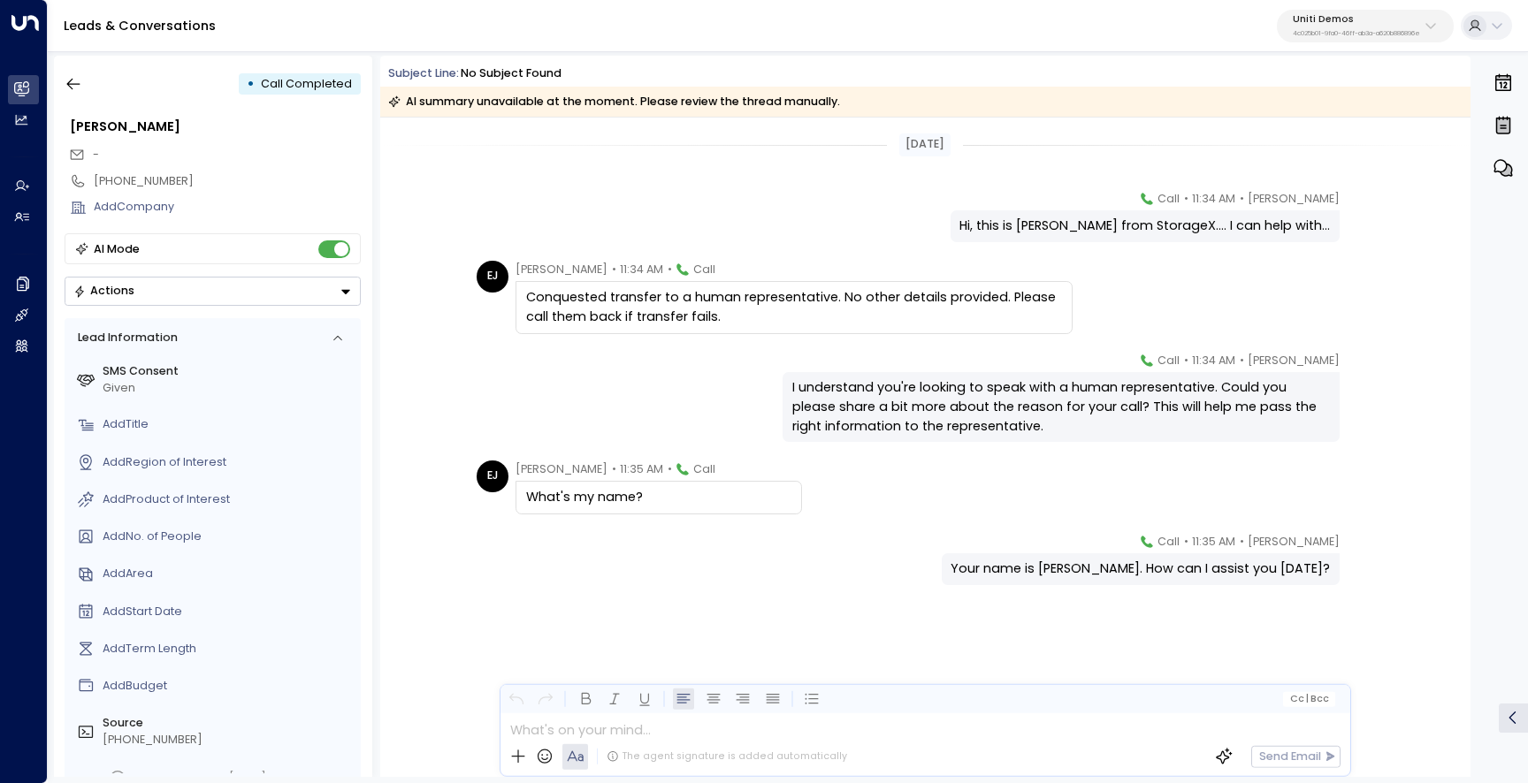
click at [890, 302] on div "Conquested transfer to a human representative. No other details provided. Pleas…" at bounding box center [794, 307] width 536 height 38
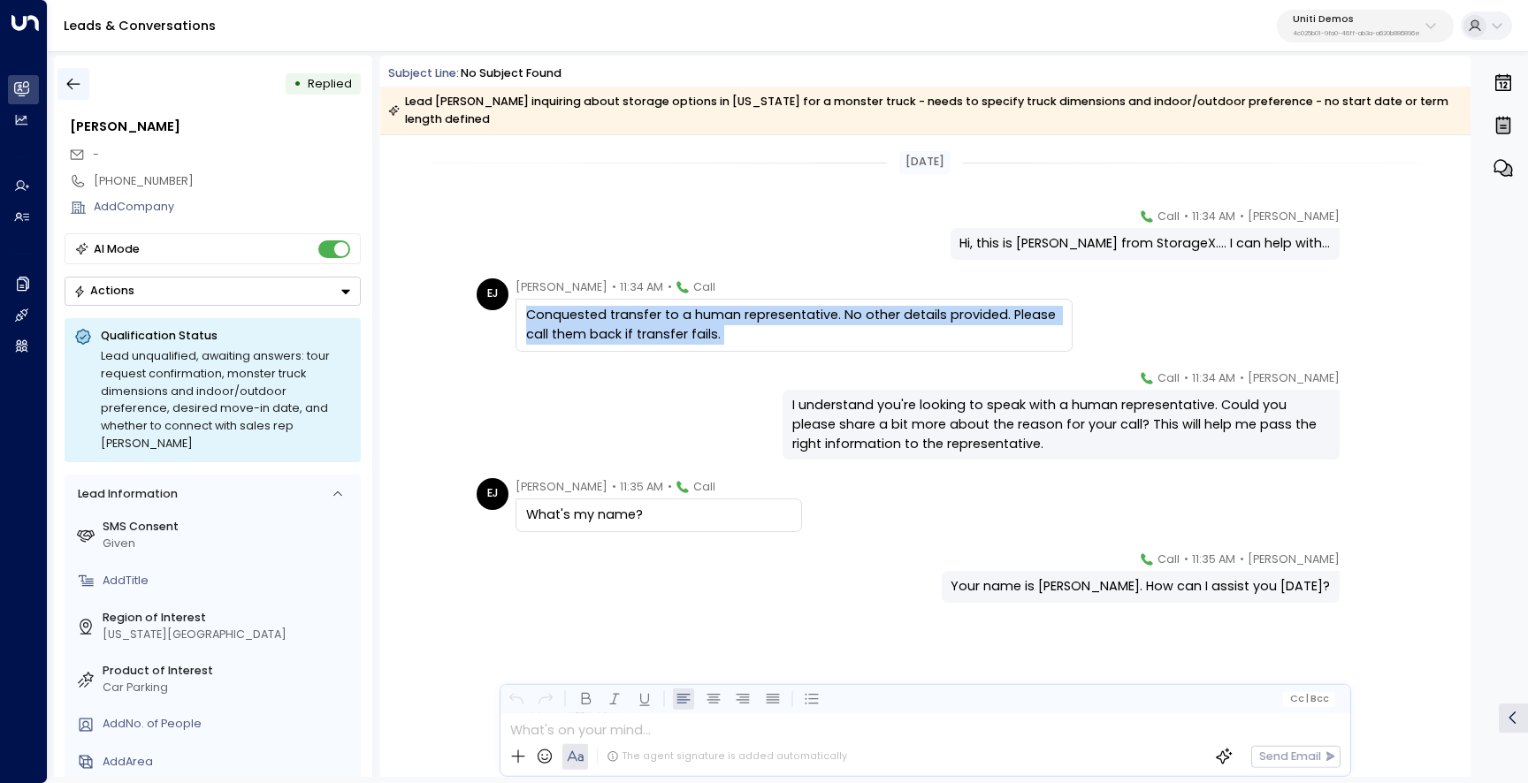
click at [75, 93] on button "button" at bounding box center [73, 84] width 32 height 32
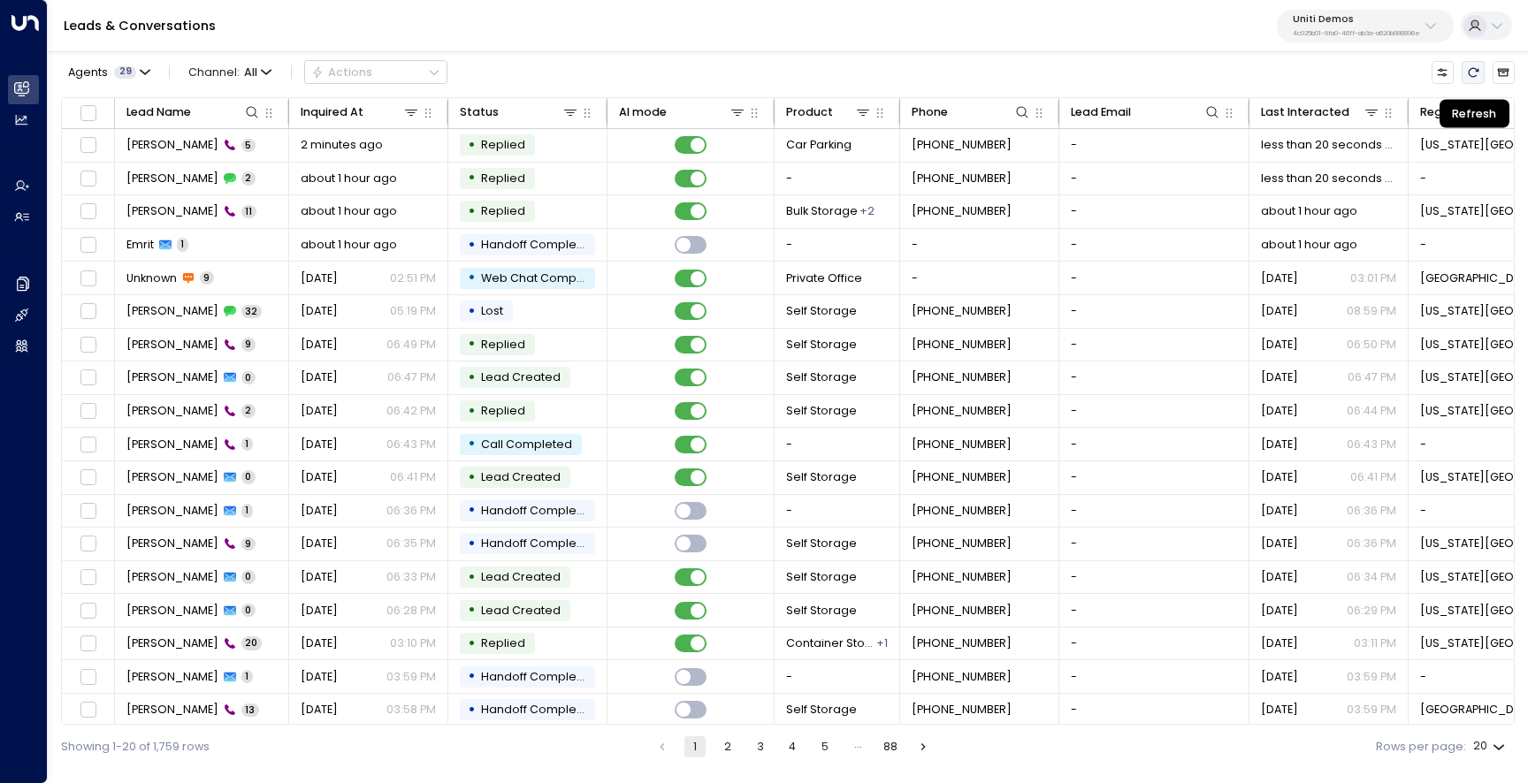
click at [1476, 74] on icon "Refresh" at bounding box center [1473, 72] width 12 height 12
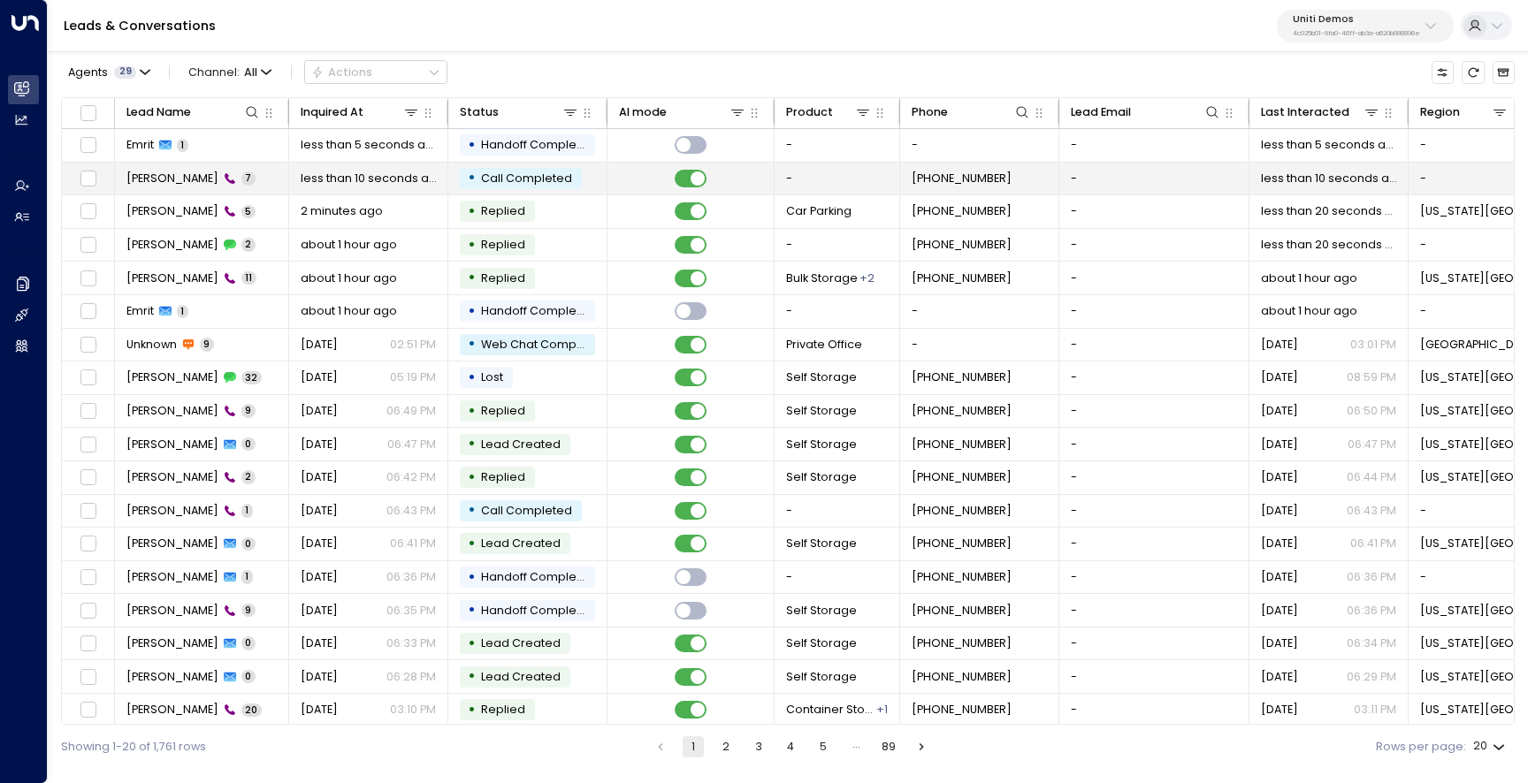
click at [176, 179] on span "[PERSON_NAME]" at bounding box center [172, 179] width 92 height 16
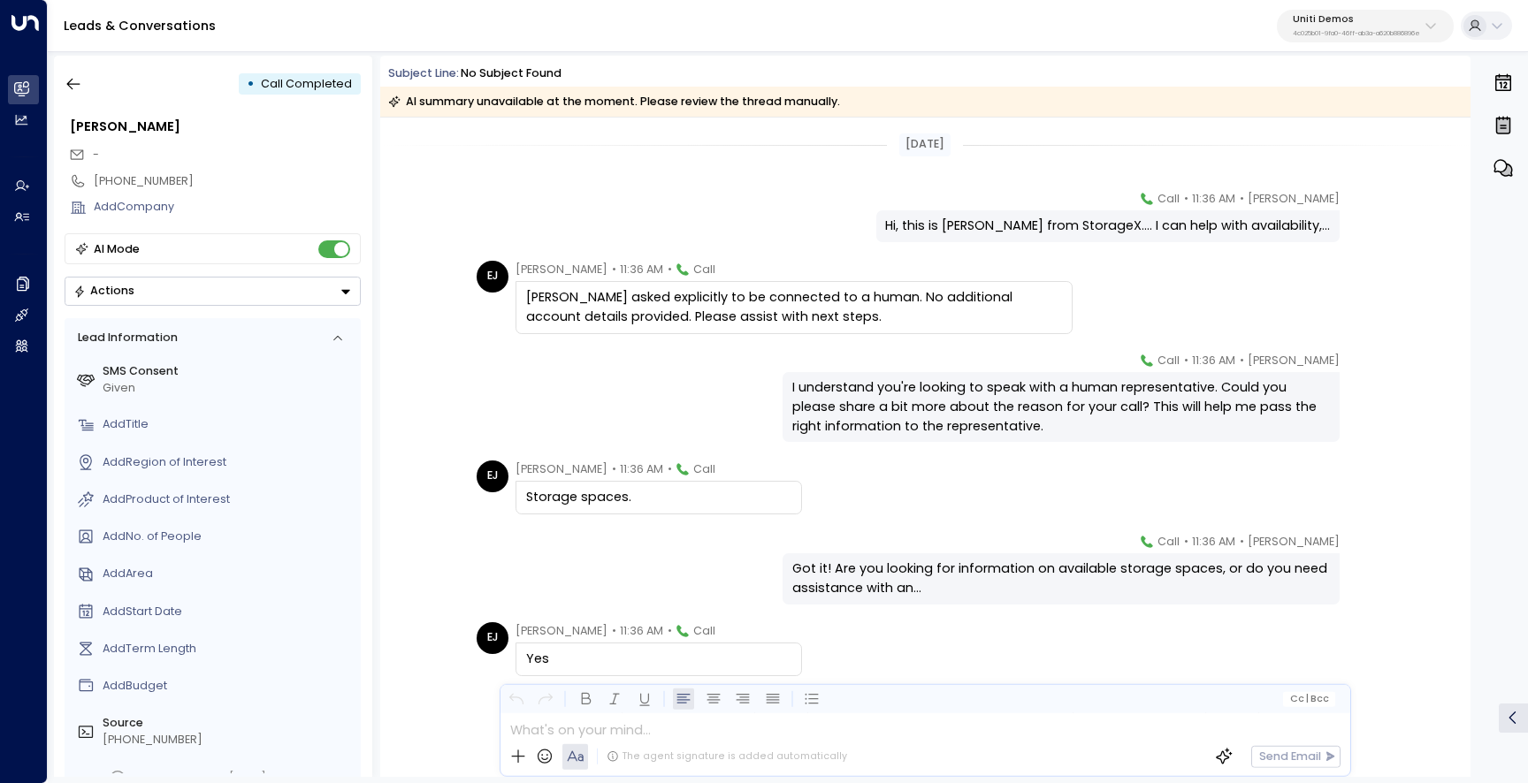
click at [692, 293] on div "[PERSON_NAME] asked explicitly to be connected to a human. No additional accoun…" at bounding box center [794, 307] width 536 height 38
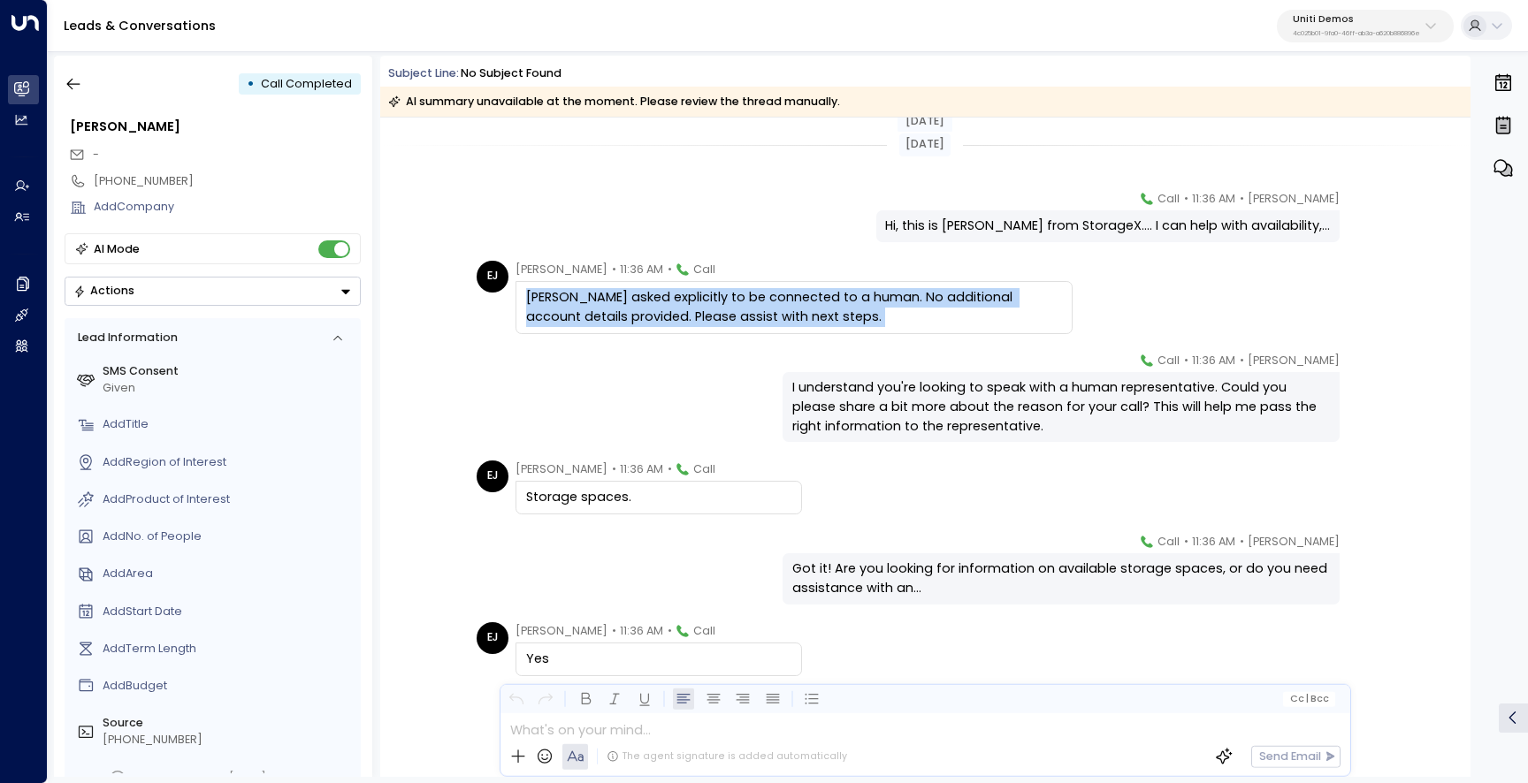
scroll to position [129, 0]
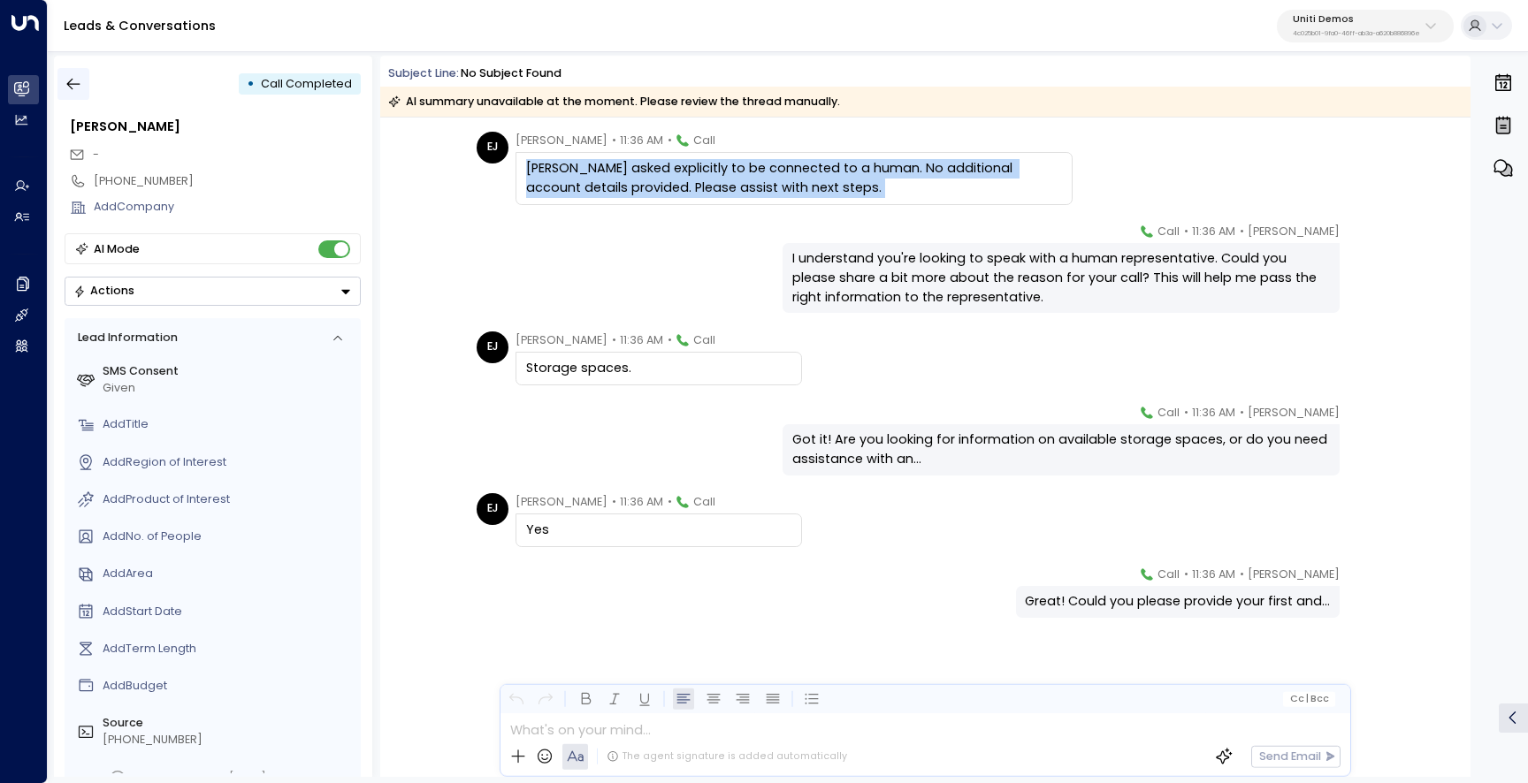
click at [64, 78] on button "button" at bounding box center [73, 84] width 32 height 32
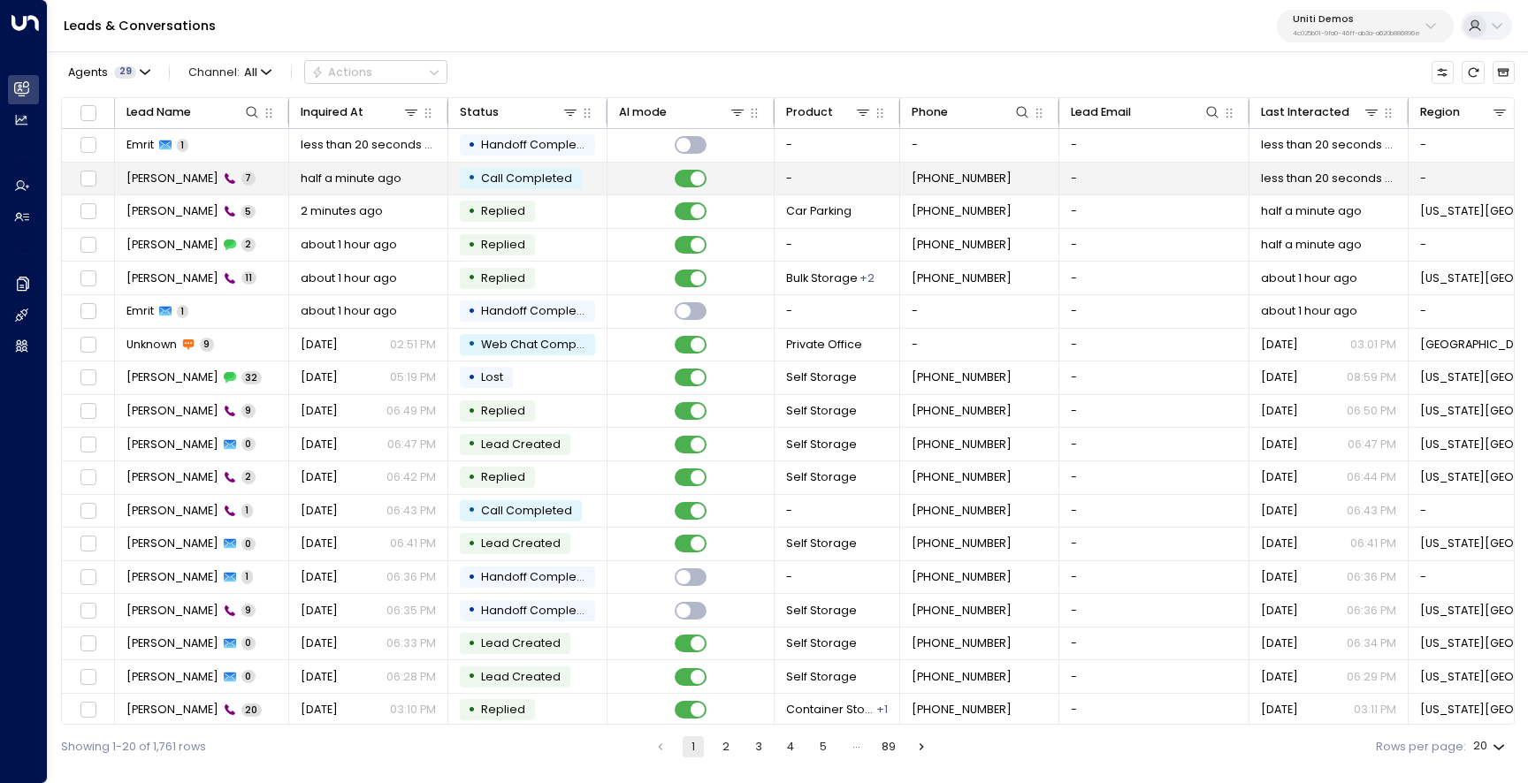
click at [153, 172] on span "[PERSON_NAME]" at bounding box center [172, 179] width 92 height 16
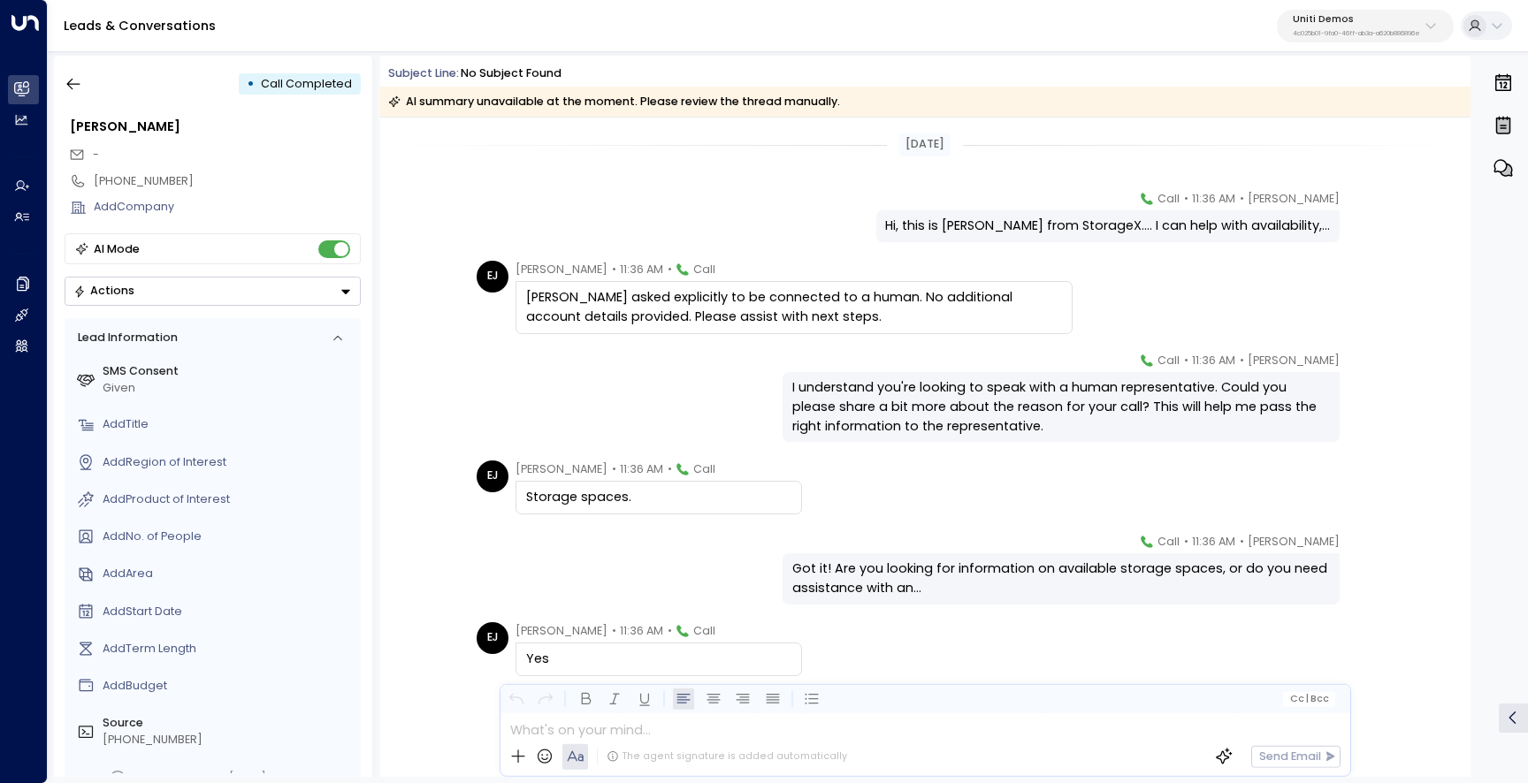
click at [612, 299] on div "[PERSON_NAME] asked explicitly to be connected to a human. No additional accoun…" at bounding box center [794, 307] width 536 height 38
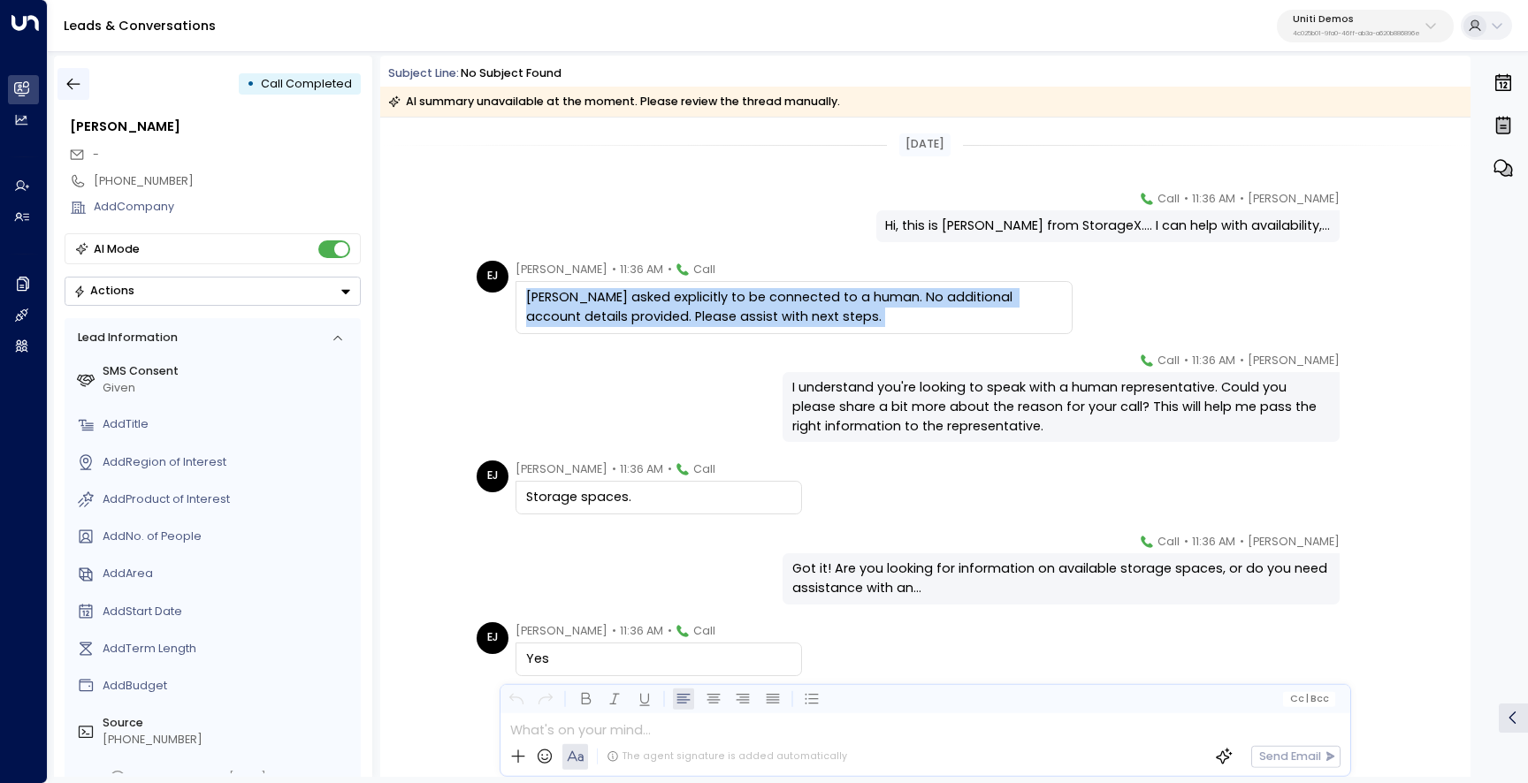
click at [88, 80] on button "button" at bounding box center [73, 84] width 32 height 32
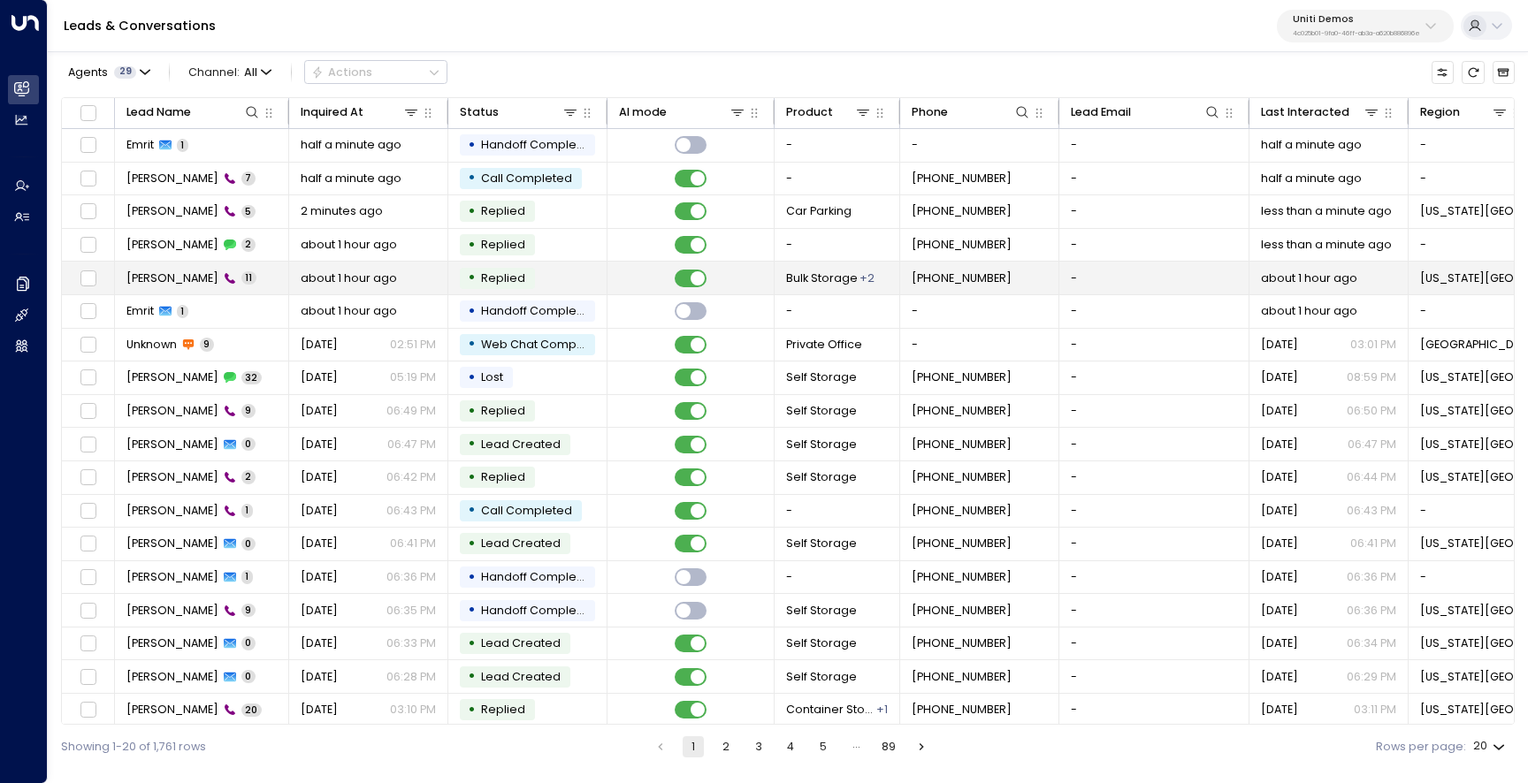
click at [174, 287] on td "[PERSON_NAME] 11" at bounding box center [202, 278] width 174 height 33
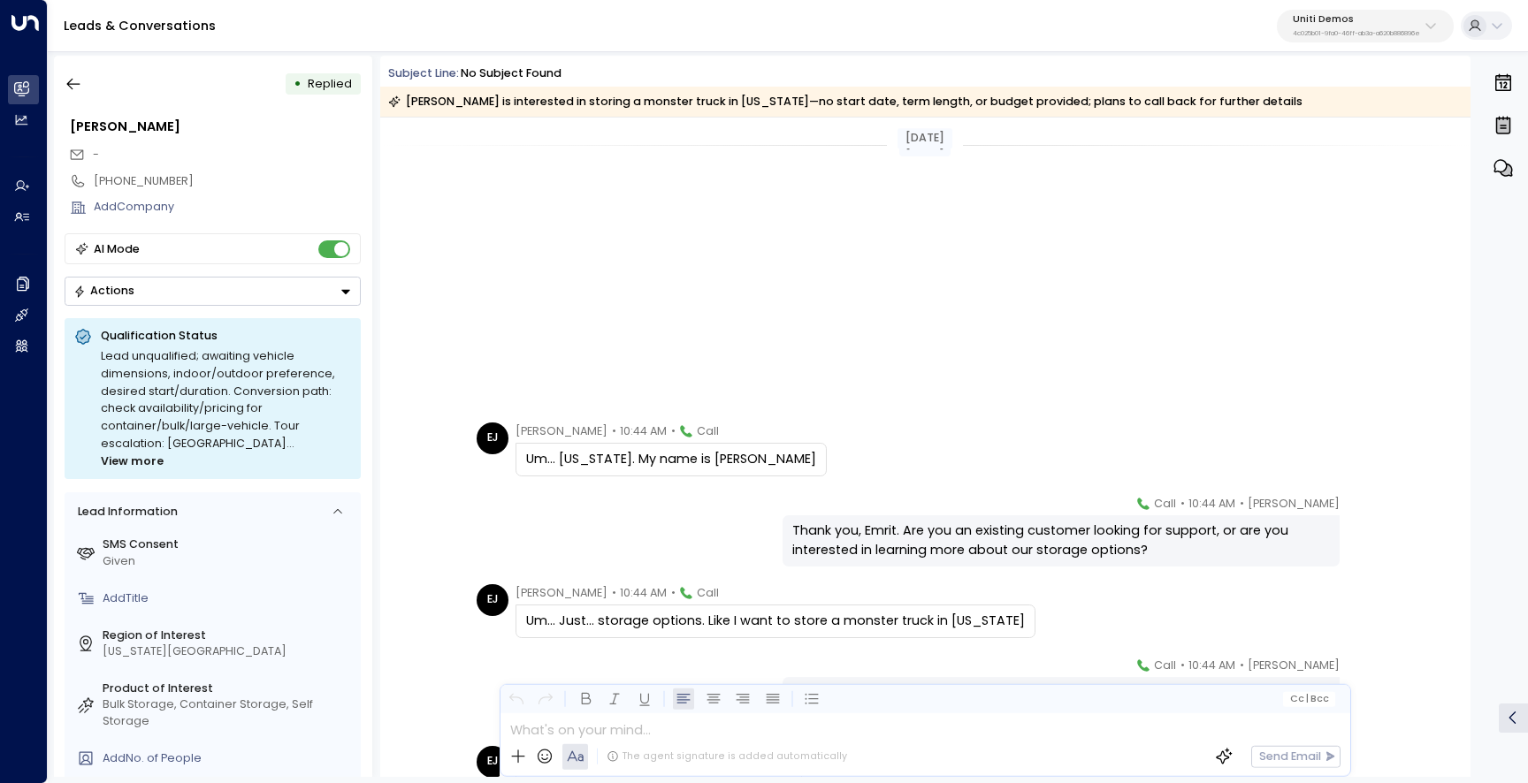
scroll to position [396, 0]
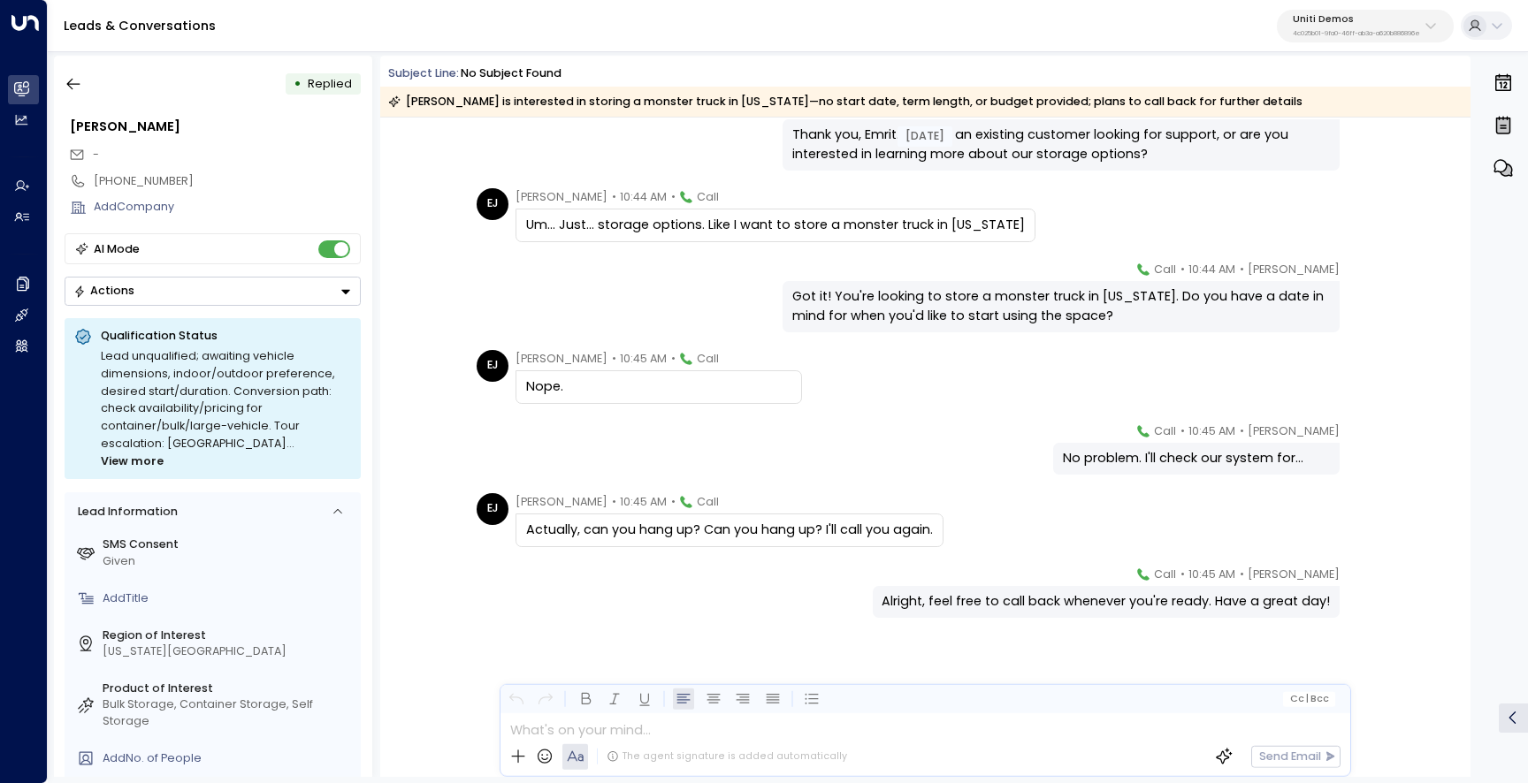
click at [606, 217] on div "Um... Just... storage options. Like I want to store a monster truck in [US_STAT…" at bounding box center [775, 225] width 499 height 19
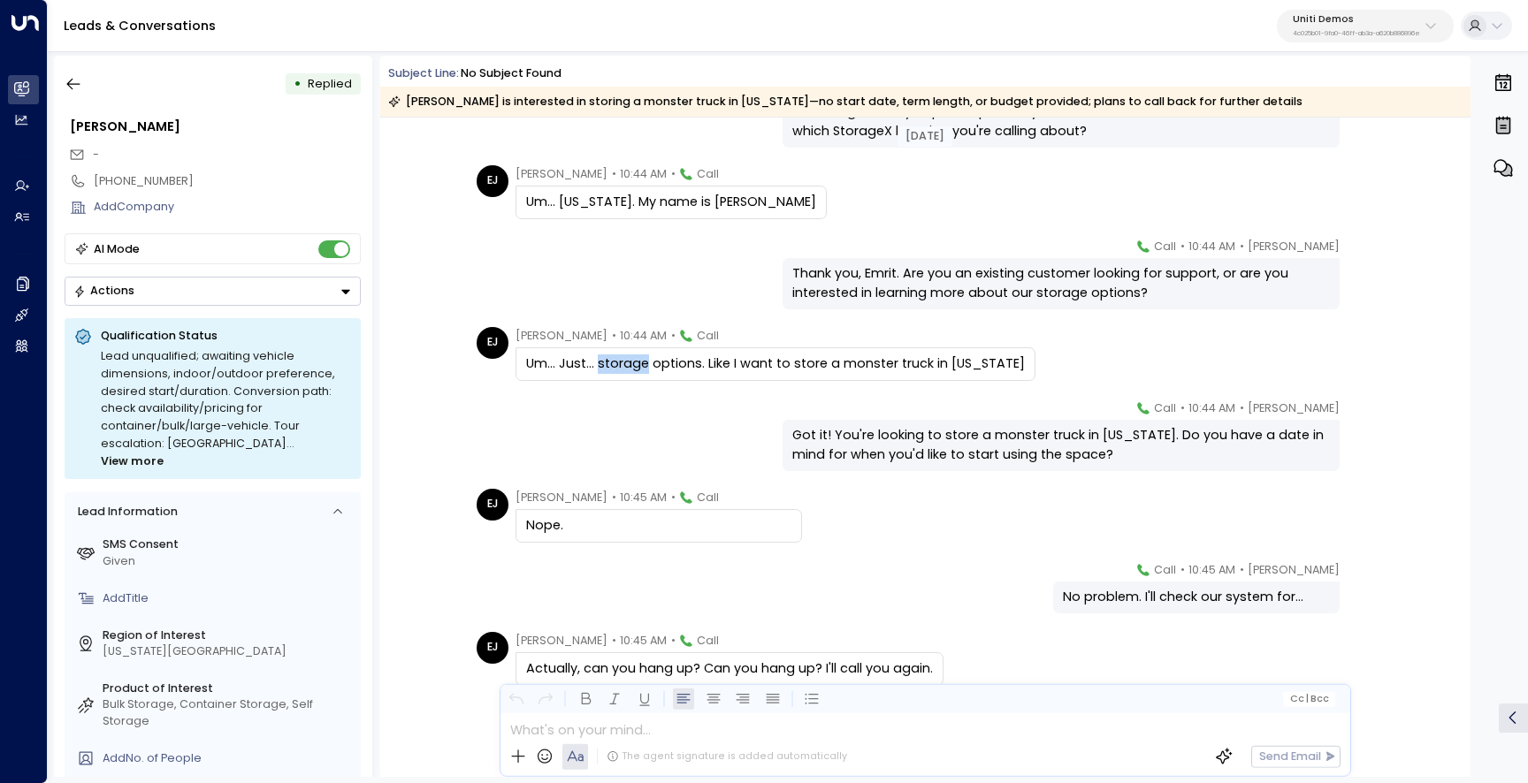
scroll to position [0, 0]
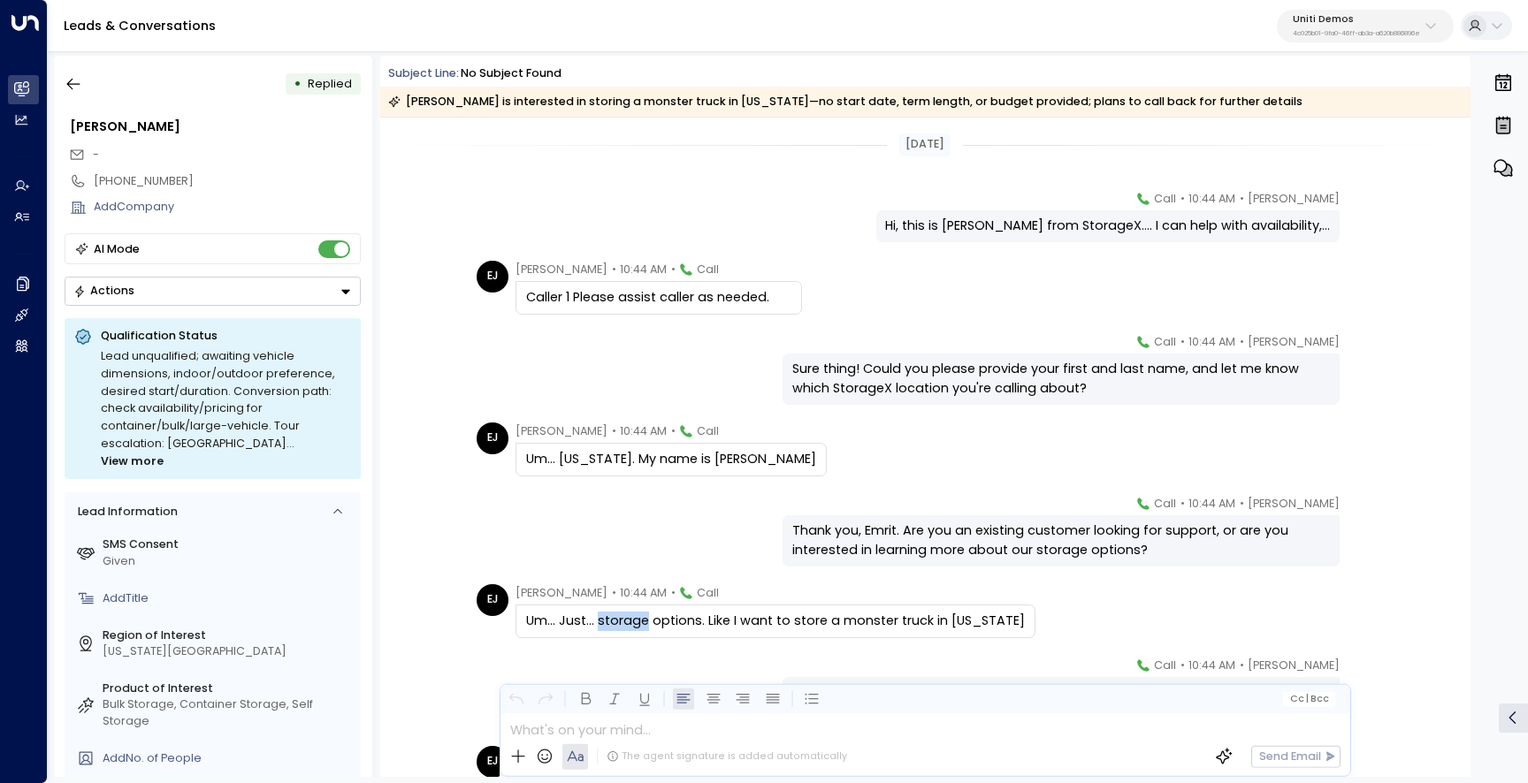
click at [586, 309] on div "Caller 1 Please assist caller as needed." at bounding box center [658, 298] width 286 height 34
click at [82, 89] on button "button" at bounding box center [73, 84] width 32 height 32
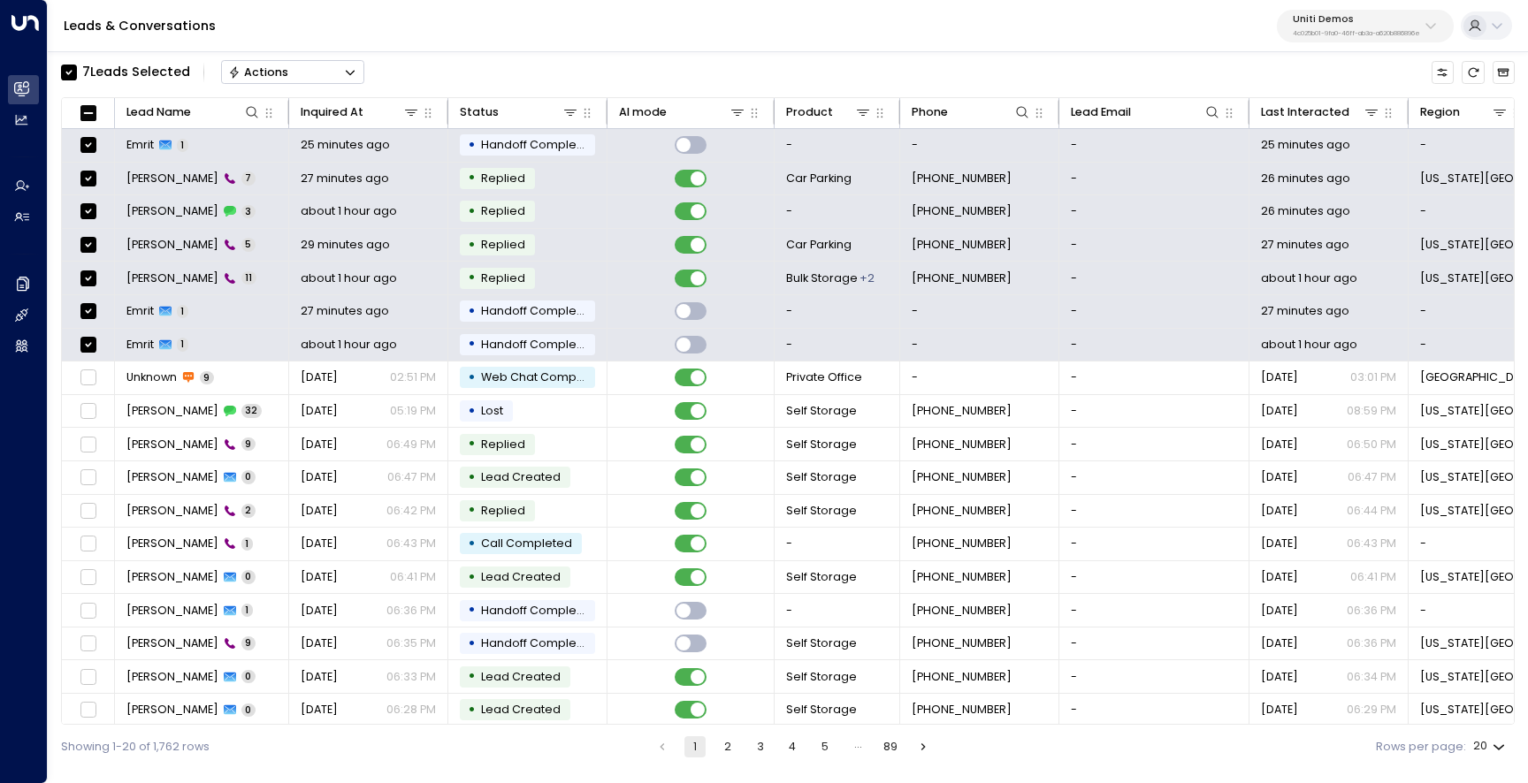
click at [352, 80] on button "Actions" at bounding box center [292, 72] width 143 height 24
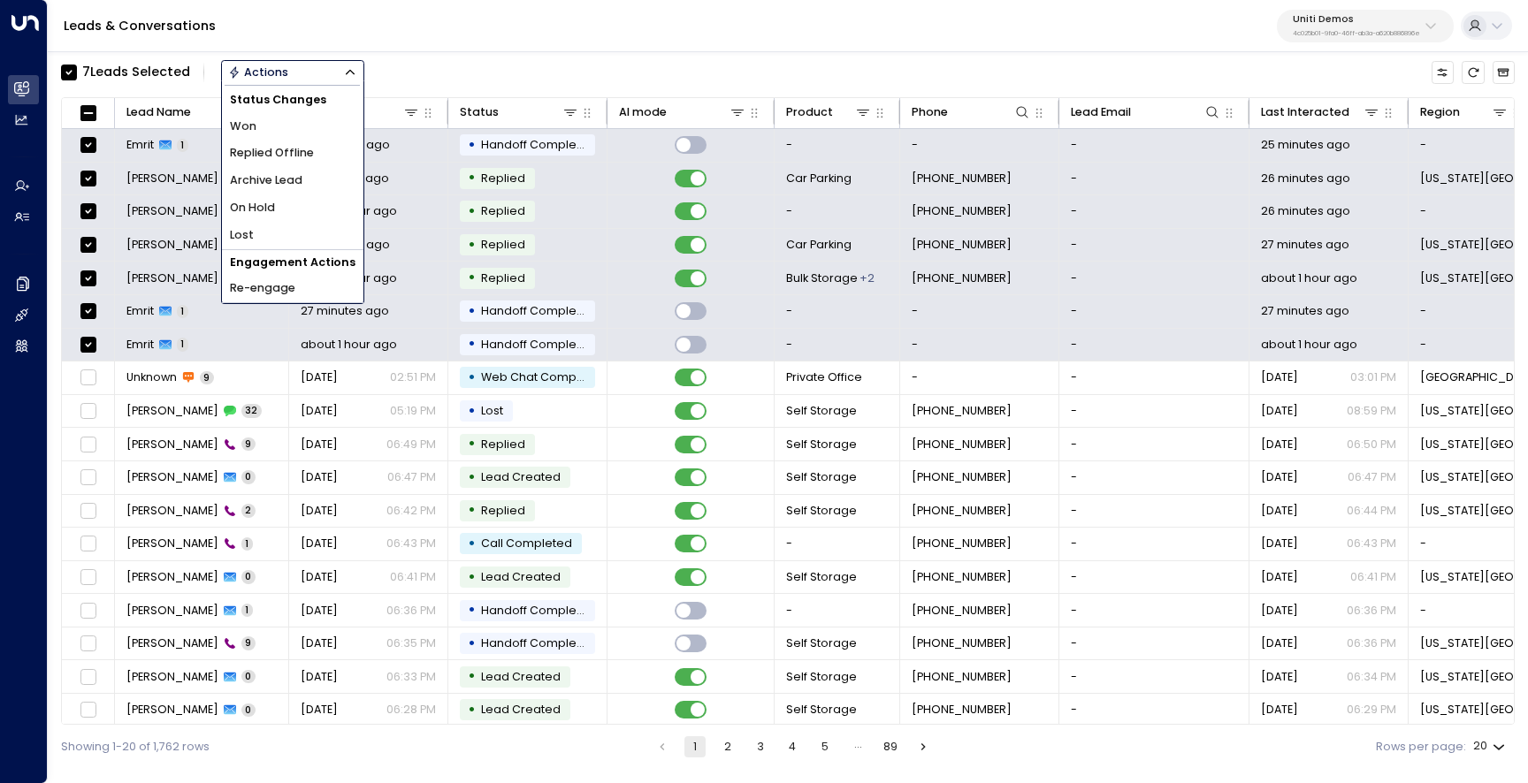
click at [336, 179] on li "Archive Lead" at bounding box center [292, 180] width 141 height 27
